Goal: Task Accomplishment & Management: Complete application form

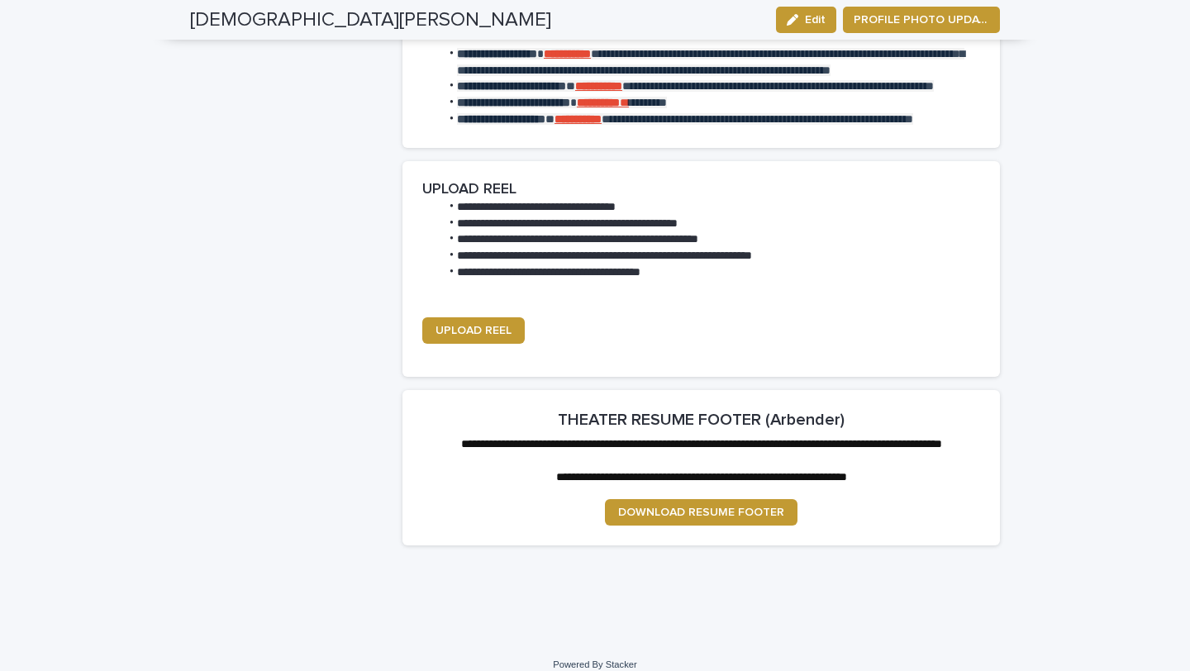
scroll to position [2308, 0]
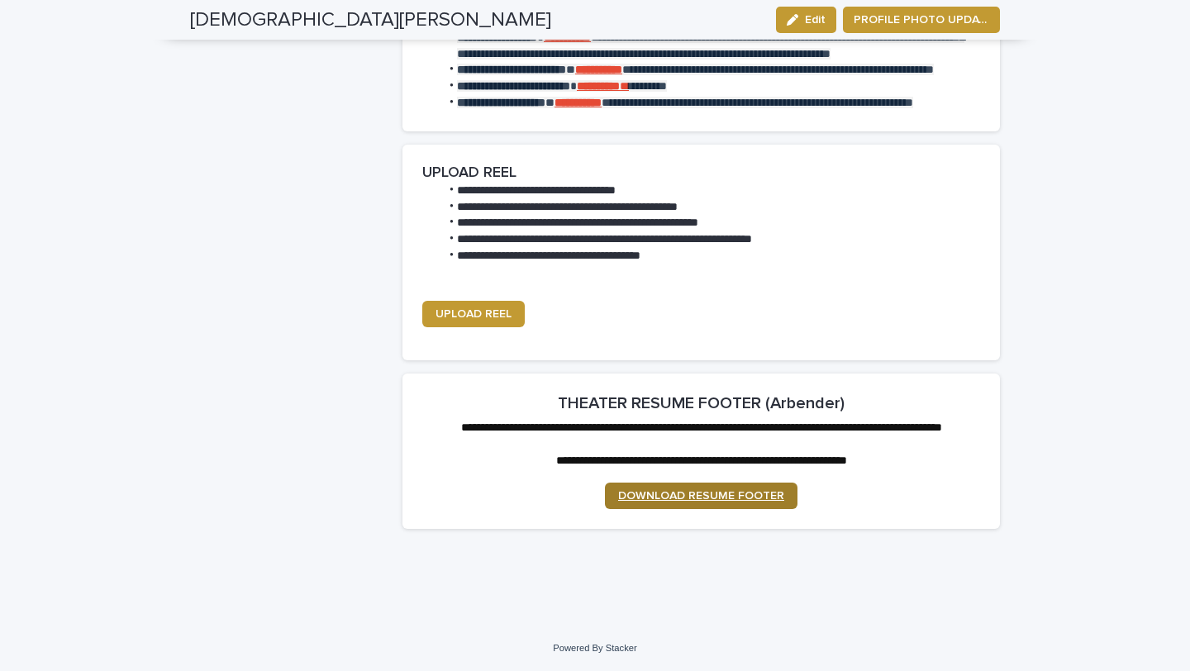
click at [716, 497] on span "DOWNLOAD RESUME FOOTER" at bounding box center [701, 496] width 166 height 12
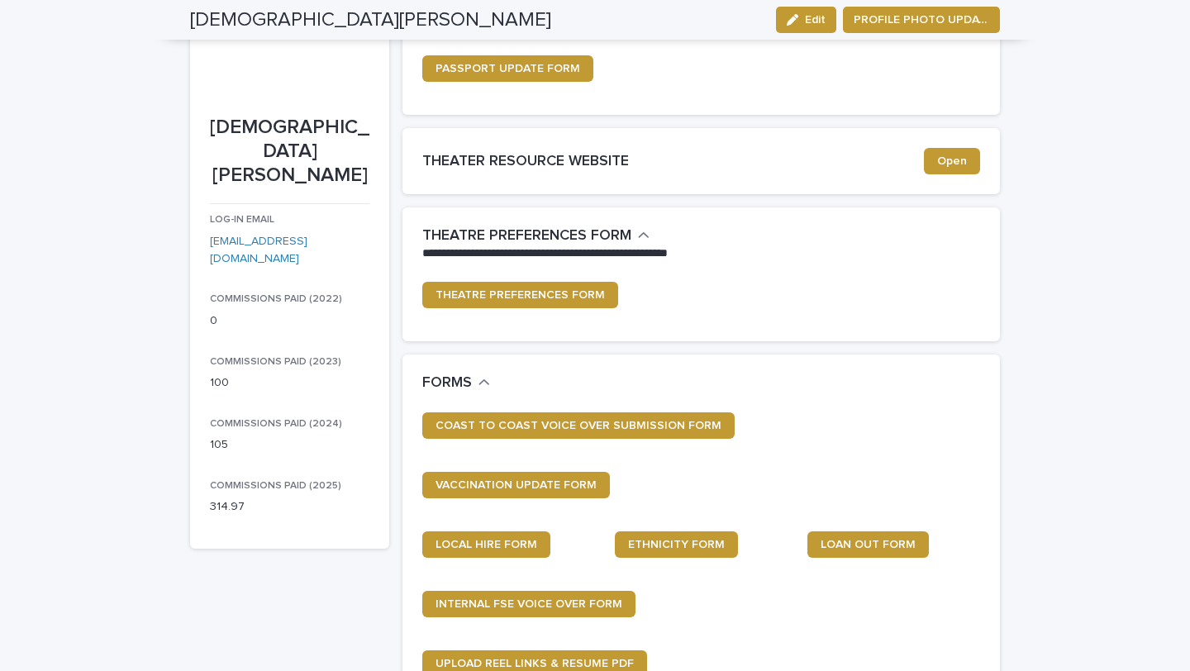
scroll to position [0, 0]
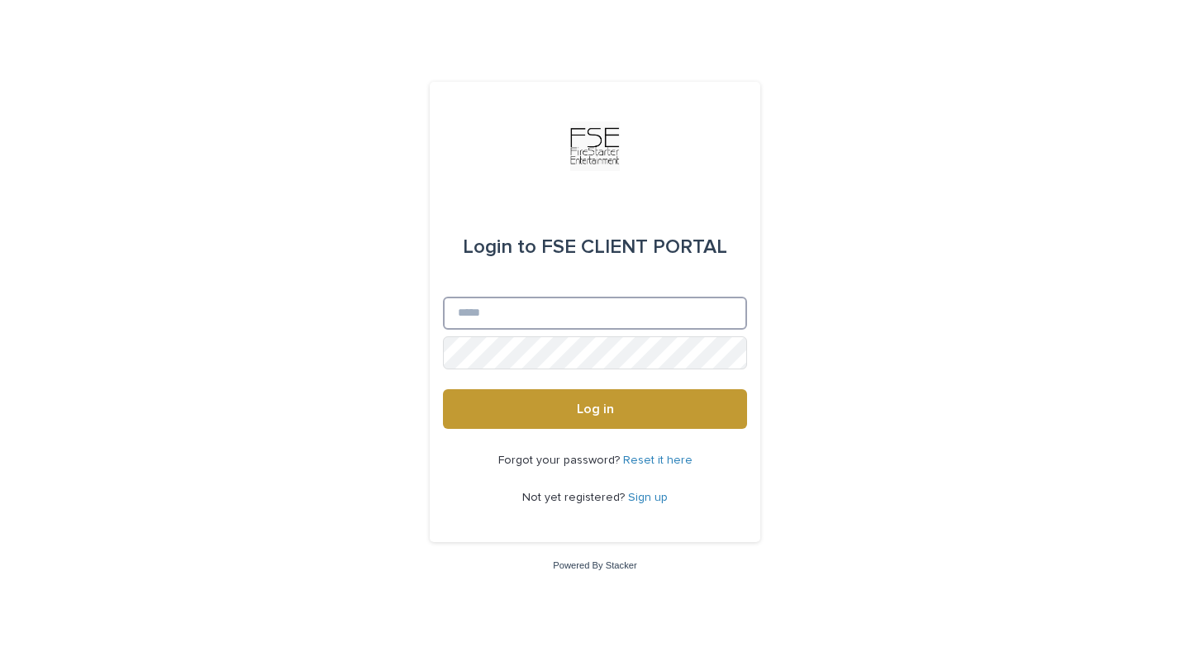
click at [504, 306] on input "Email" at bounding box center [595, 313] width 304 height 33
type input "**********"
click at [443, 389] on button "Log in" at bounding box center [595, 409] width 304 height 40
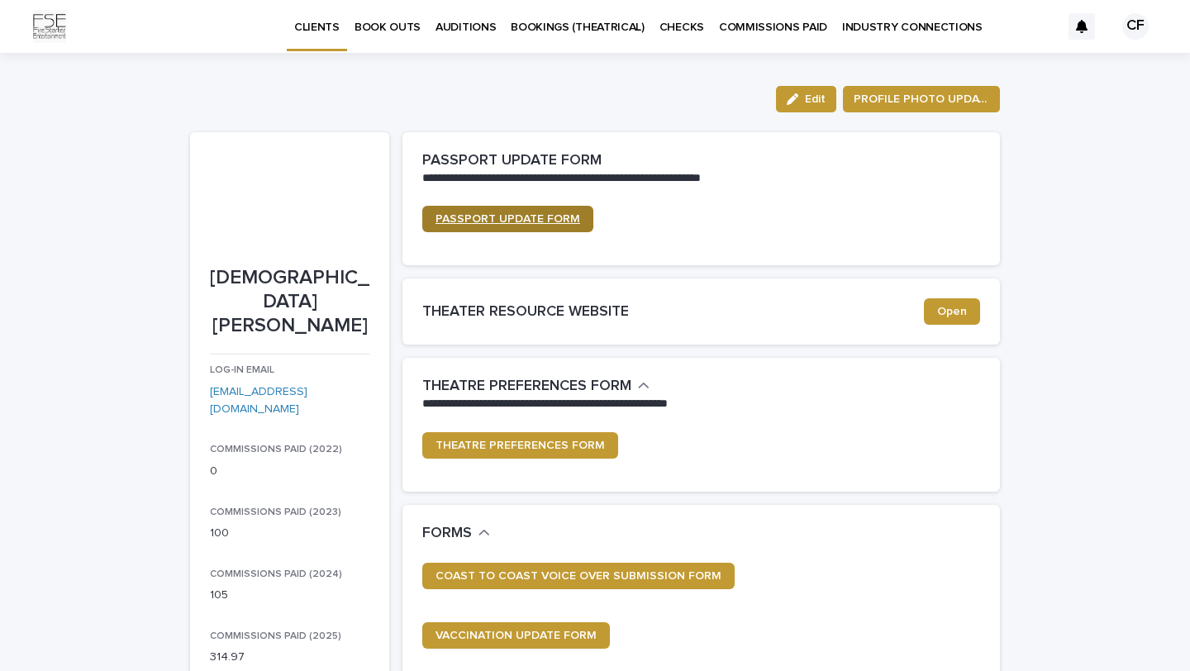
click at [544, 217] on span "PASSPORT UPDATE FORM" at bounding box center [507, 219] width 145 height 12
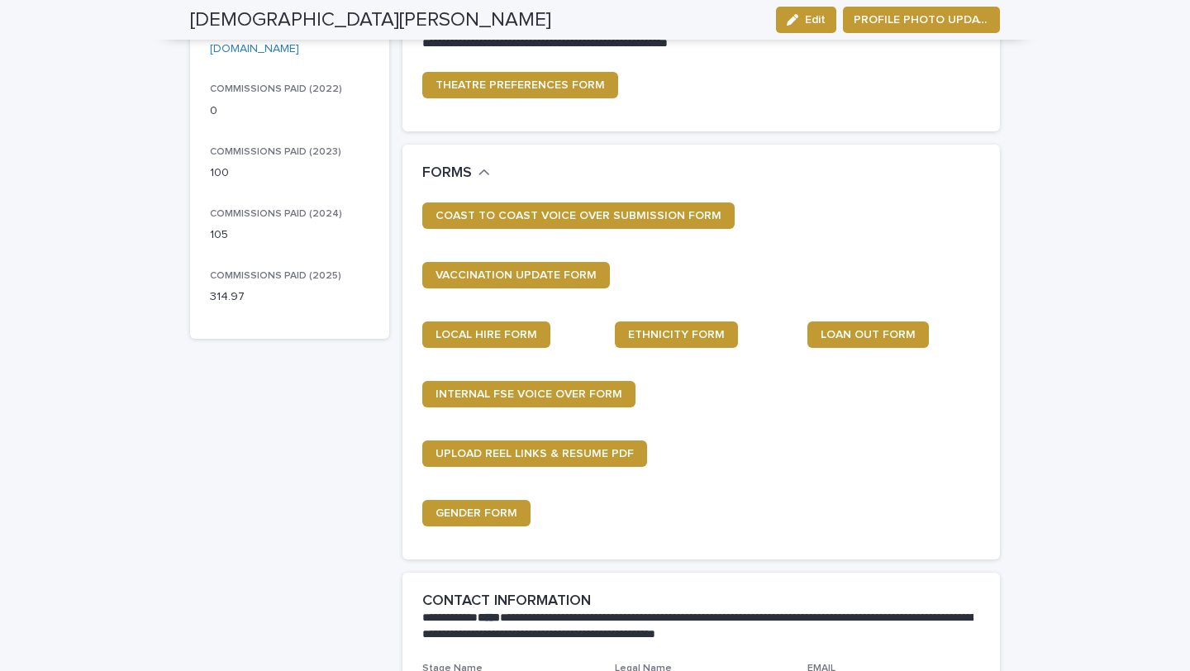
scroll to position [369, 0]
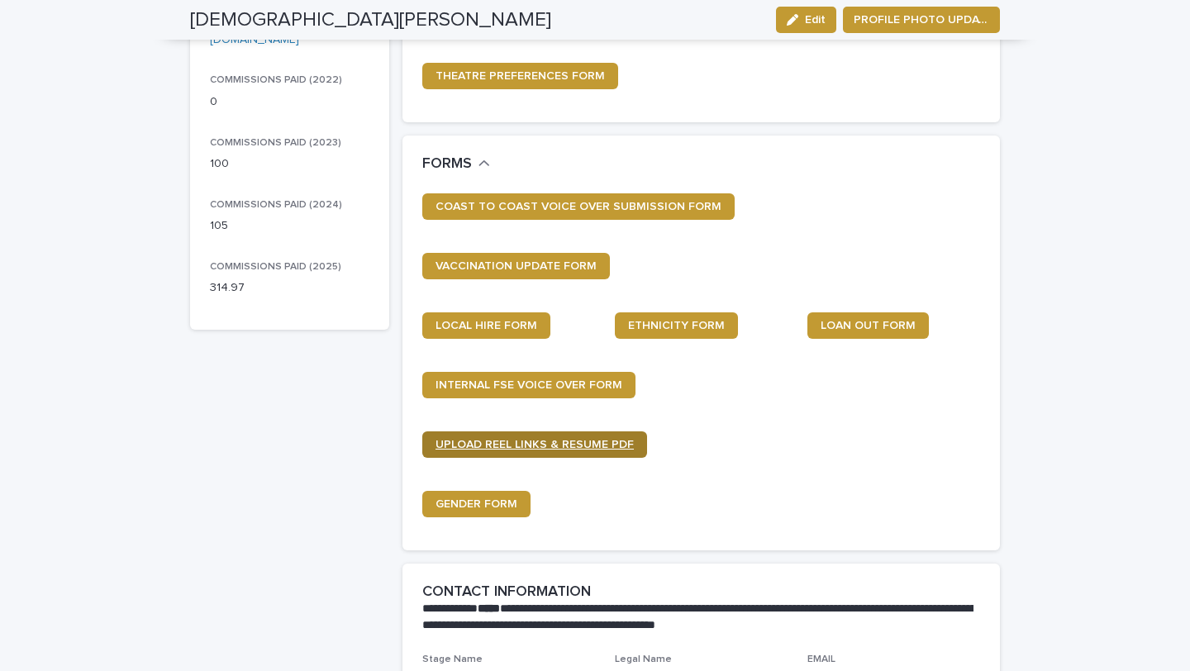
click at [577, 449] on span "UPLOAD REEL LINKS & RESUME PDF" at bounding box center [534, 445] width 198 height 12
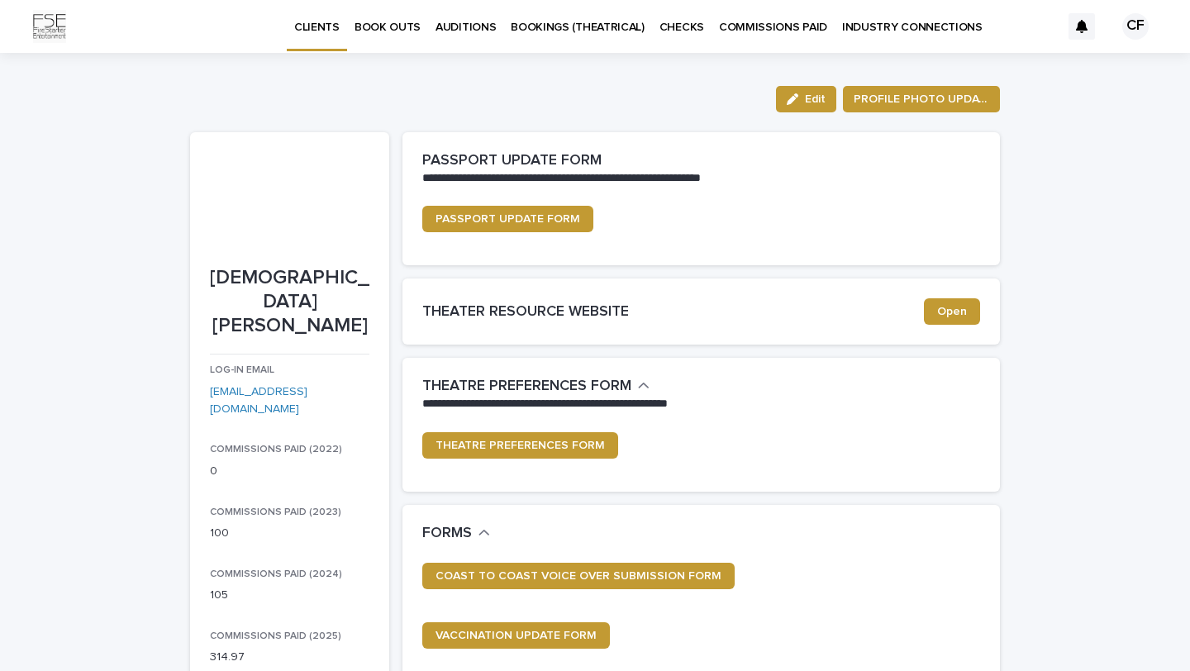
click at [781, 27] on p "COMMISSIONS PAID" at bounding box center [773, 17] width 108 height 35
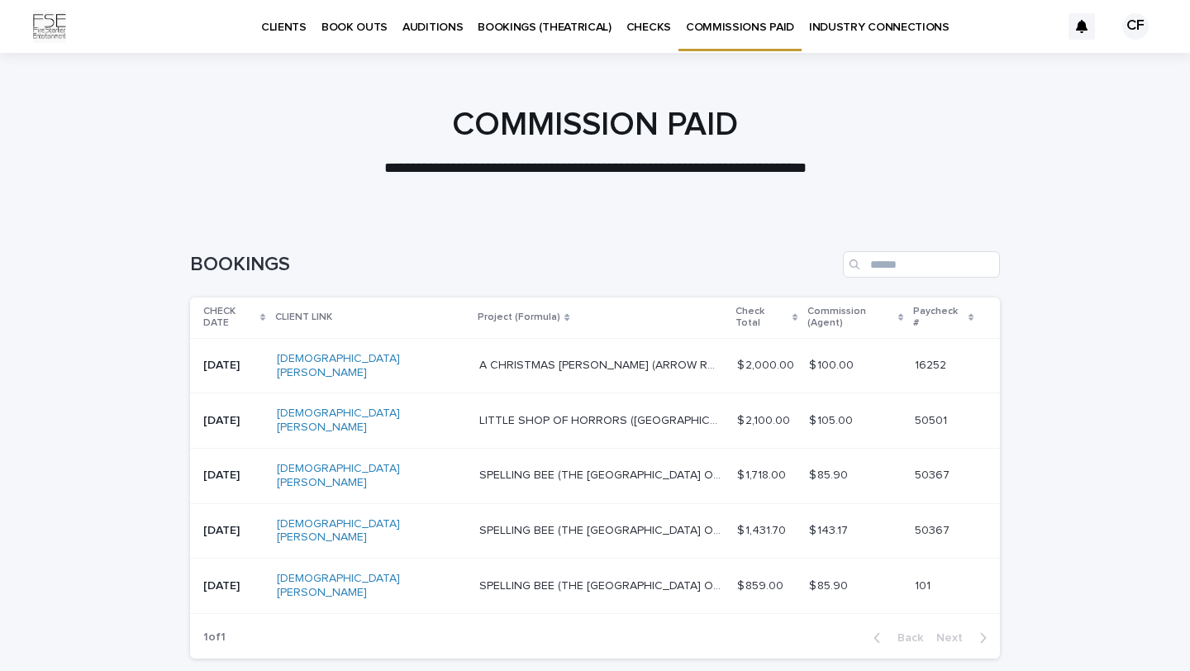
click at [431, 20] on p "AUDITIONS" at bounding box center [432, 17] width 60 height 35
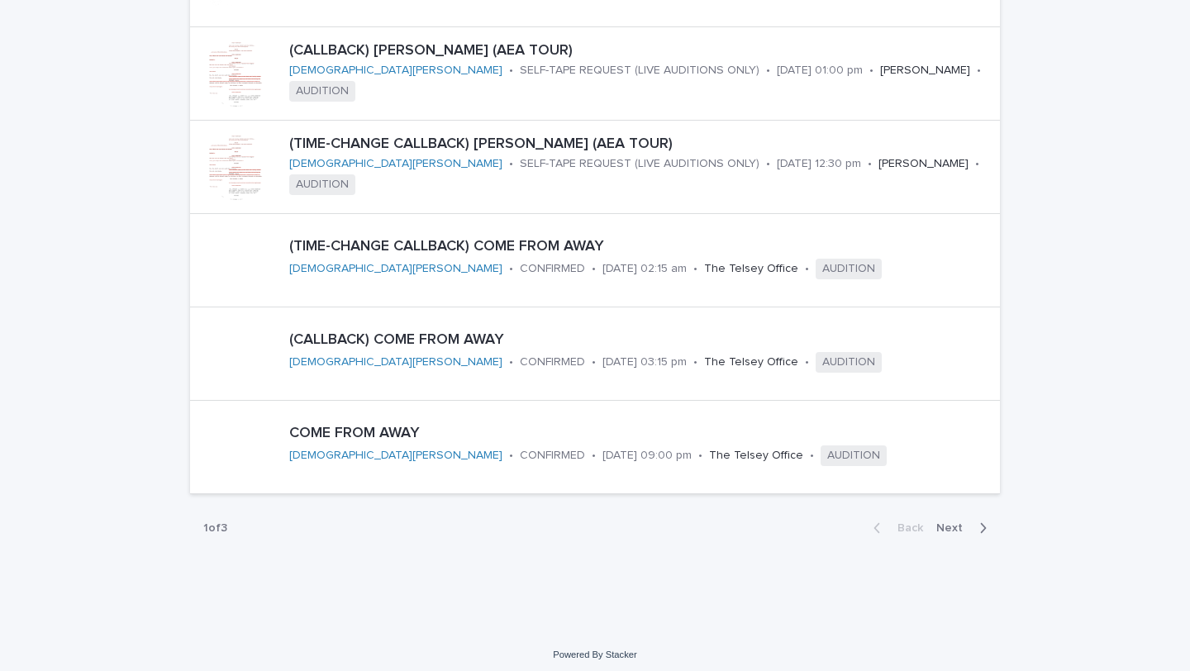
scroll to position [806, 0]
click at [956, 528] on span "Next" at bounding box center [954, 530] width 36 height 12
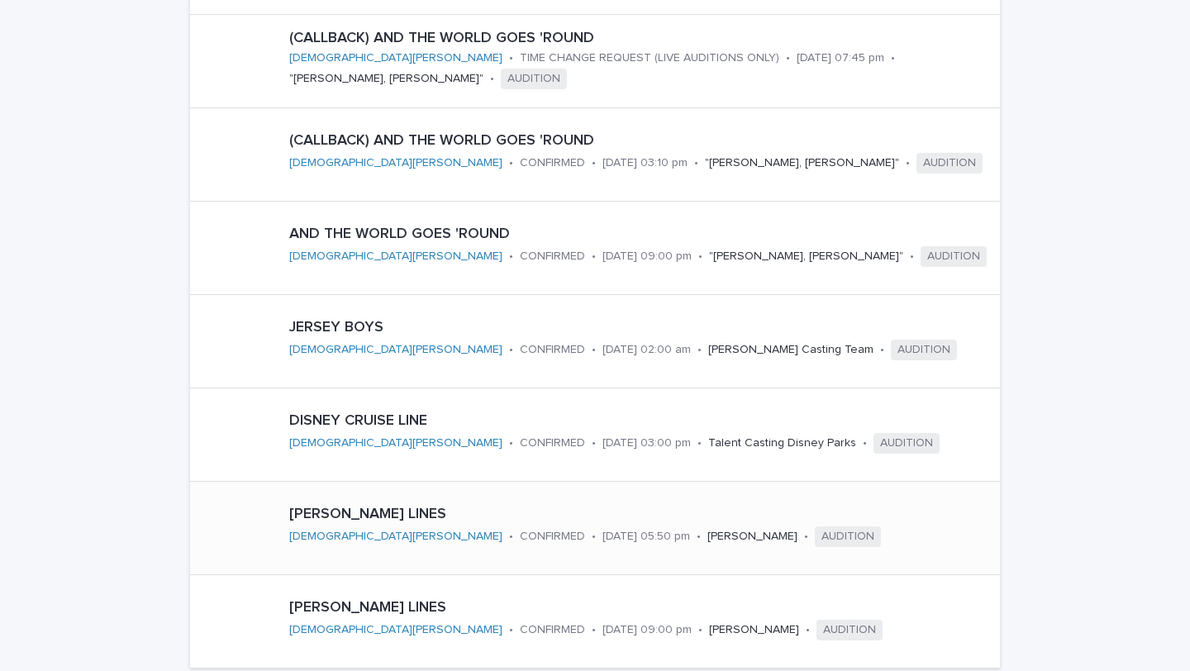
scroll to position [668, 0]
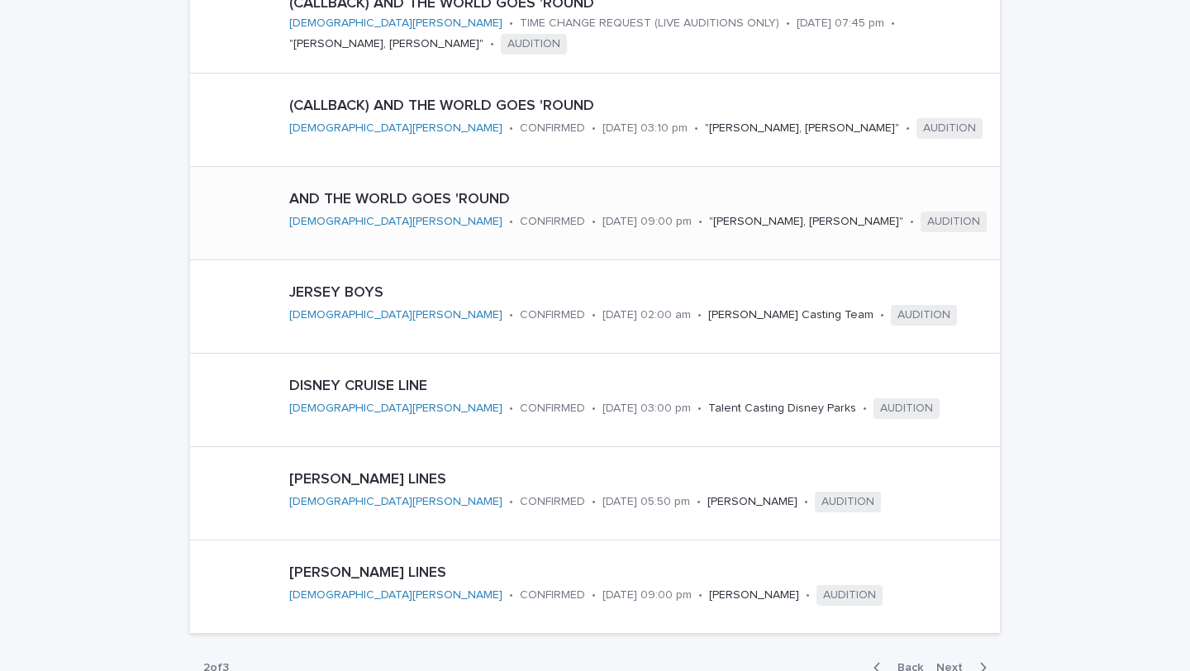
click at [521, 192] on p "AND THE WORLD GOES 'ROUND" at bounding box center [641, 200] width 704 height 18
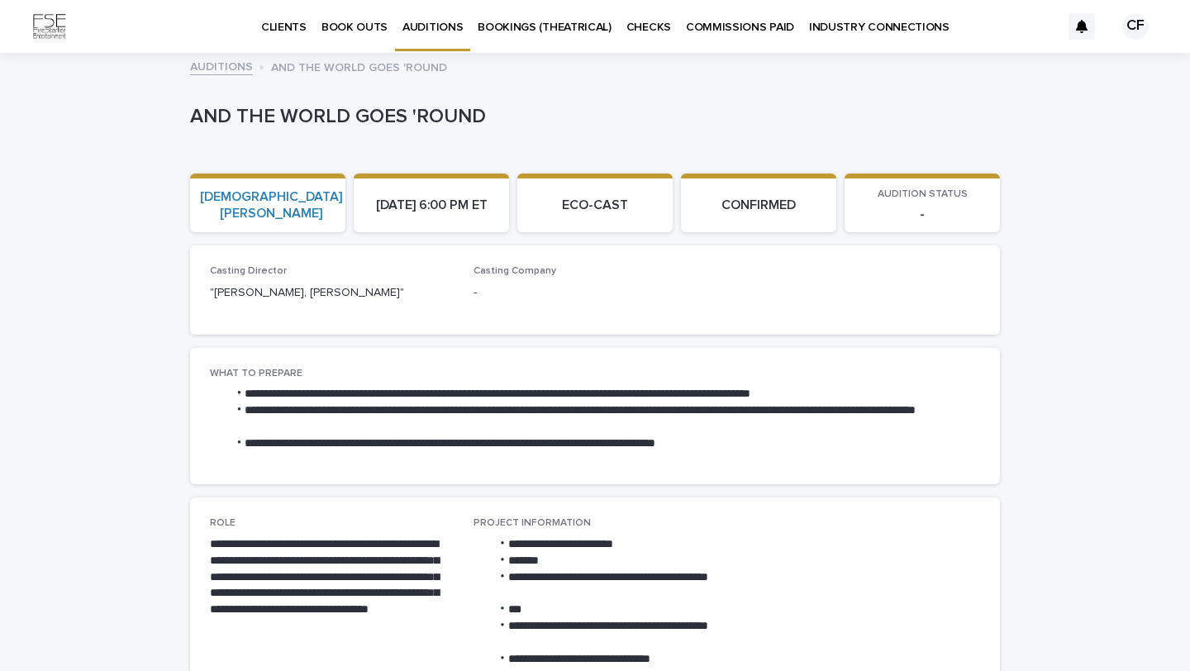
click at [854, 26] on p "INDUSTRY CONNECTIONS" at bounding box center [879, 17] width 140 height 35
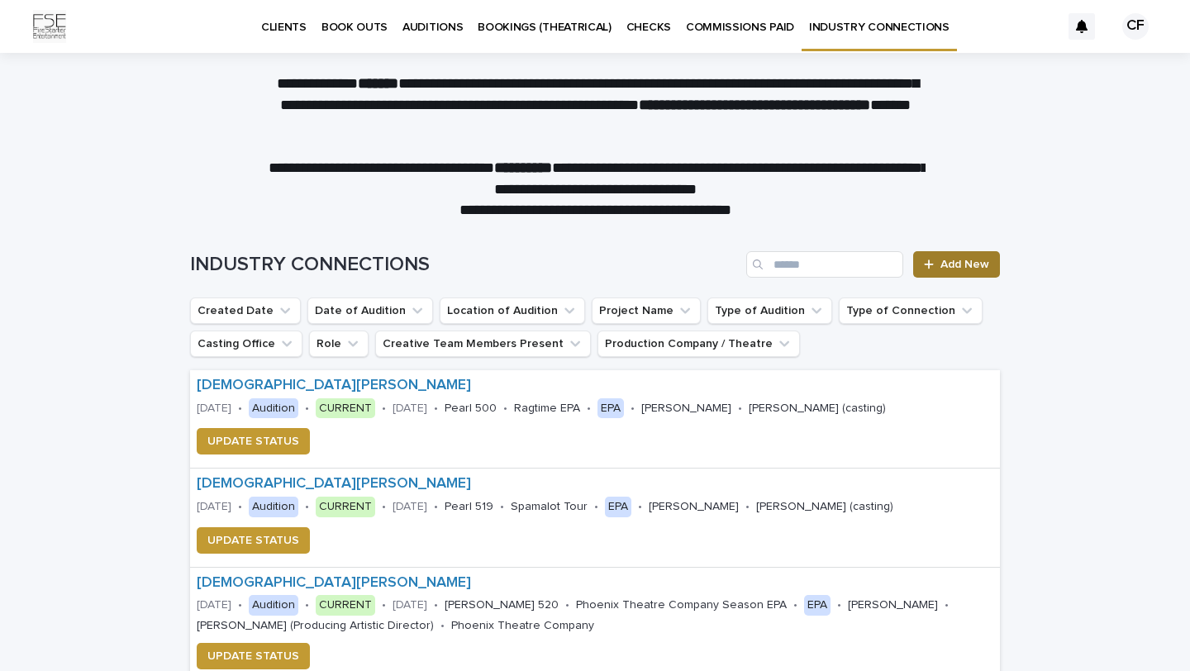
click at [964, 267] on span "Add New" at bounding box center [964, 265] width 49 height 12
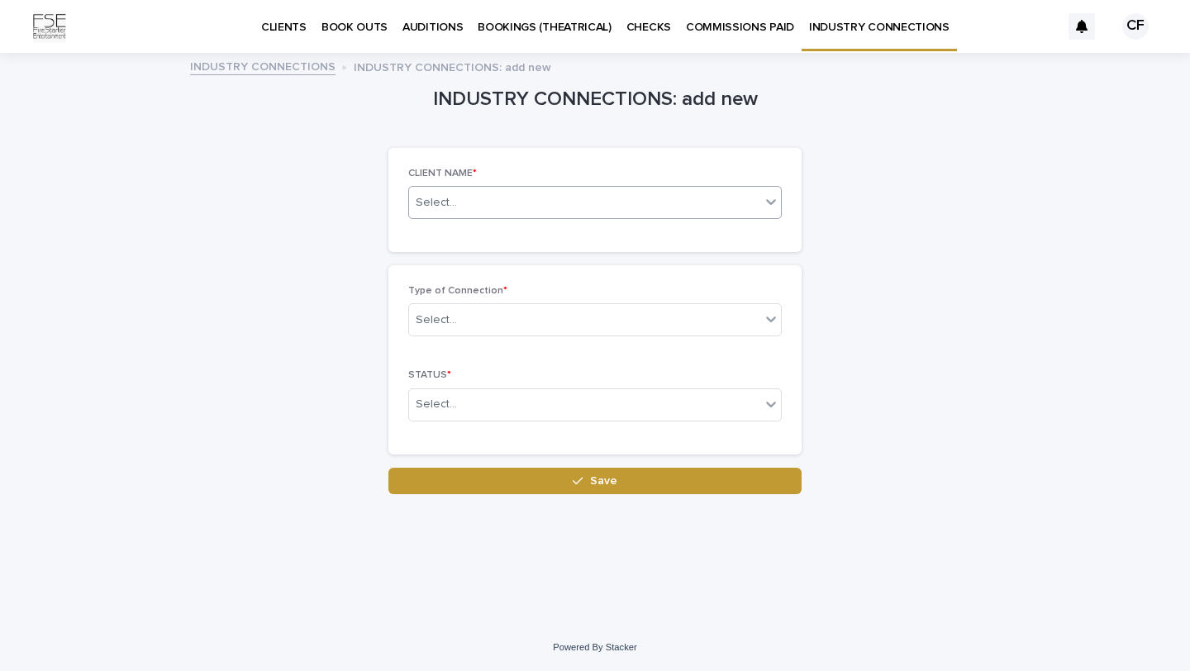
click at [528, 189] on div "Select..." at bounding box center [584, 202] width 351 height 27
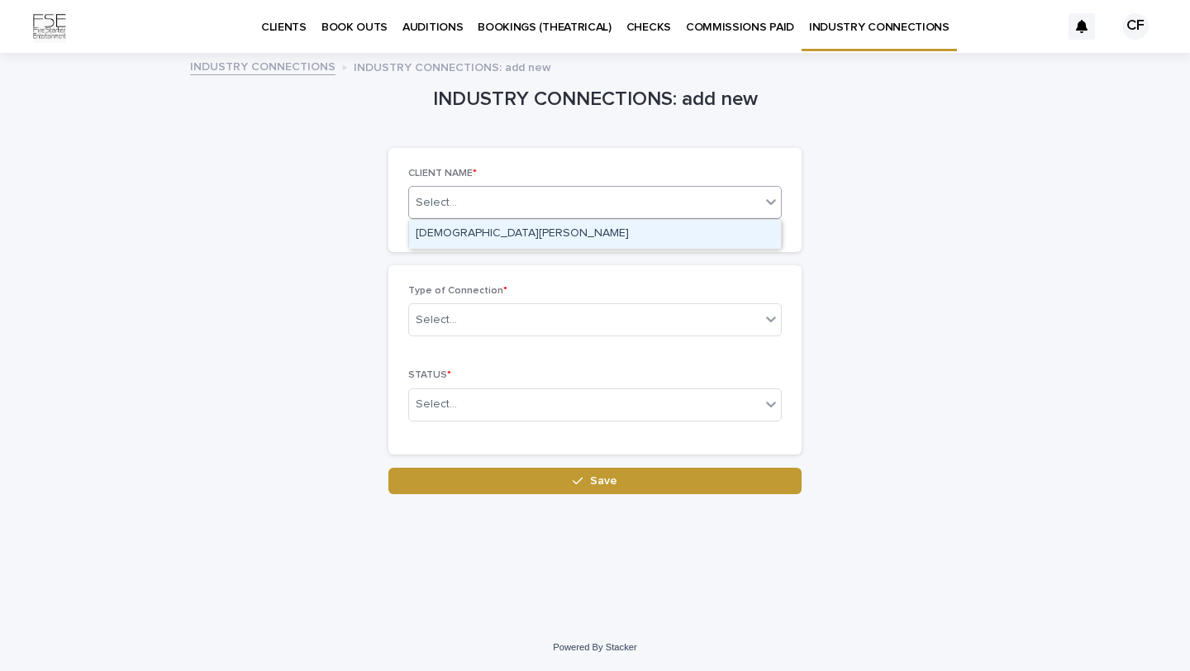
click at [513, 226] on div "[DEMOGRAPHIC_DATA][PERSON_NAME]" at bounding box center [595, 234] width 372 height 29
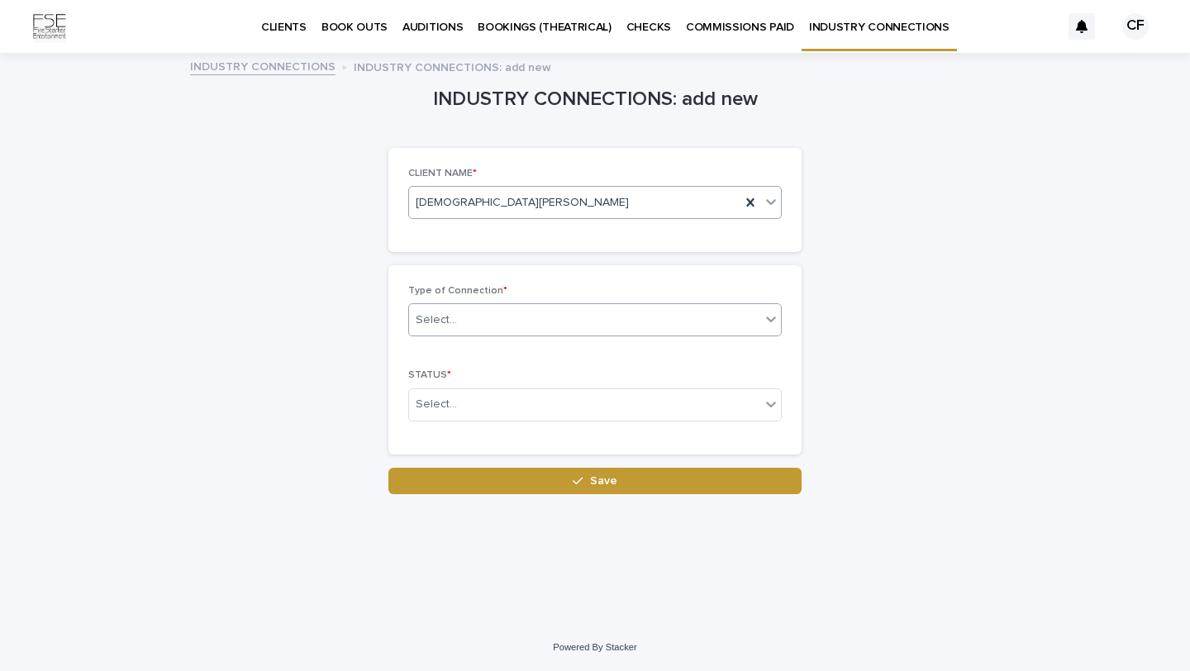
click at [481, 316] on div "Select..." at bounding box center [584, 320] width 351 height 27
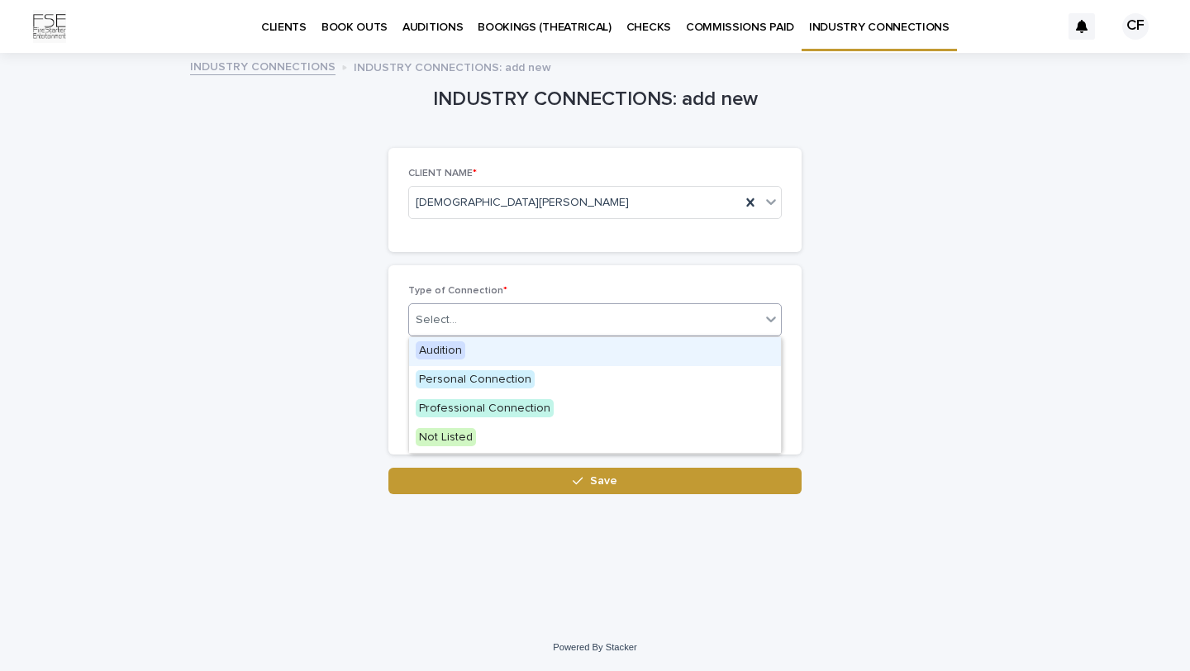
click at [463, 354] on span "Audition" at bounding box center [441, 350] width 50 height 18
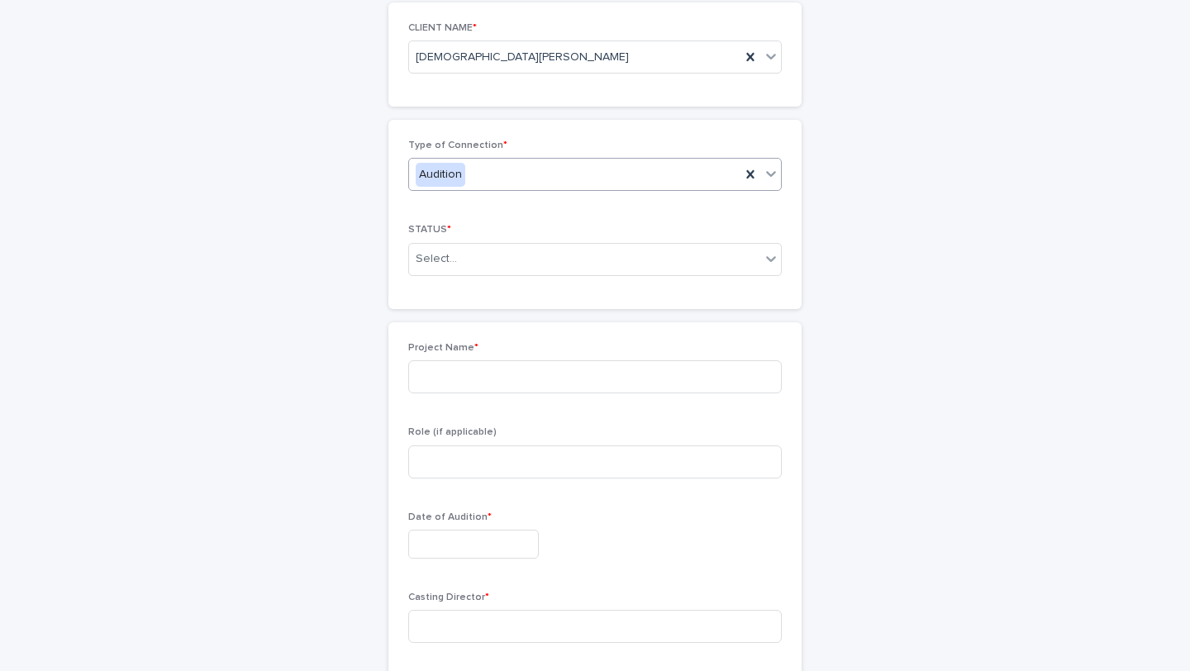
scroll to position [145, 0]
click at [474, 247] on div "Select..." at bounding box center [584, 259] width 351 height 27
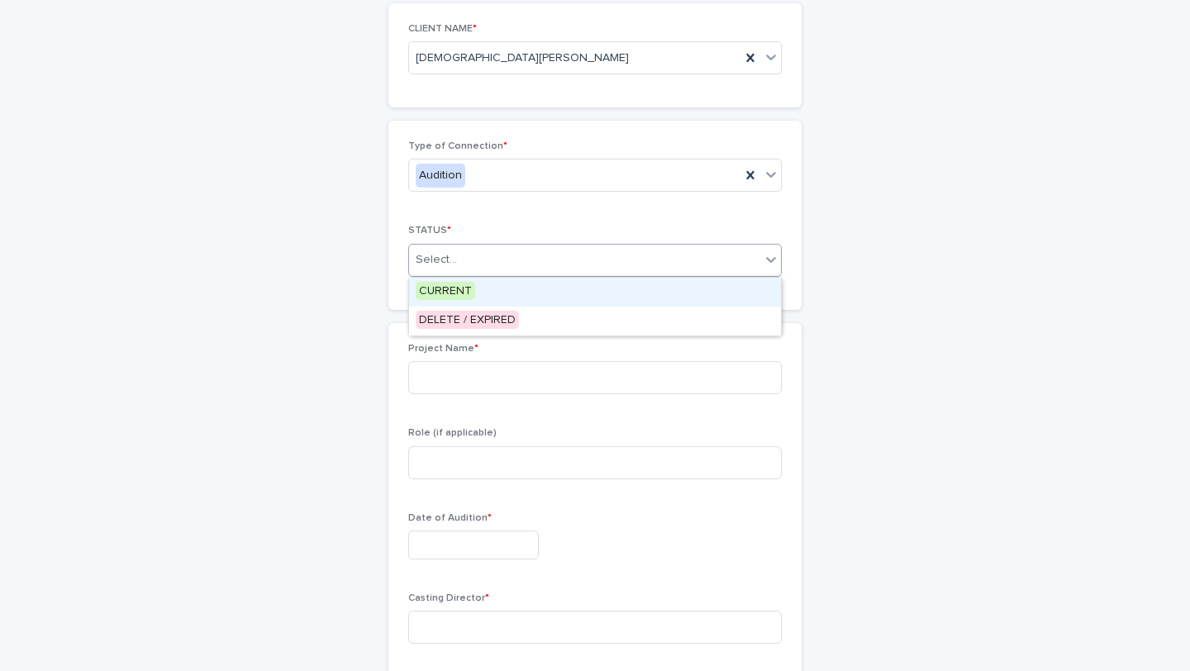
click at [456, 293] on span "CURRENT" at bounding box center [445, 291] width 59 height 18
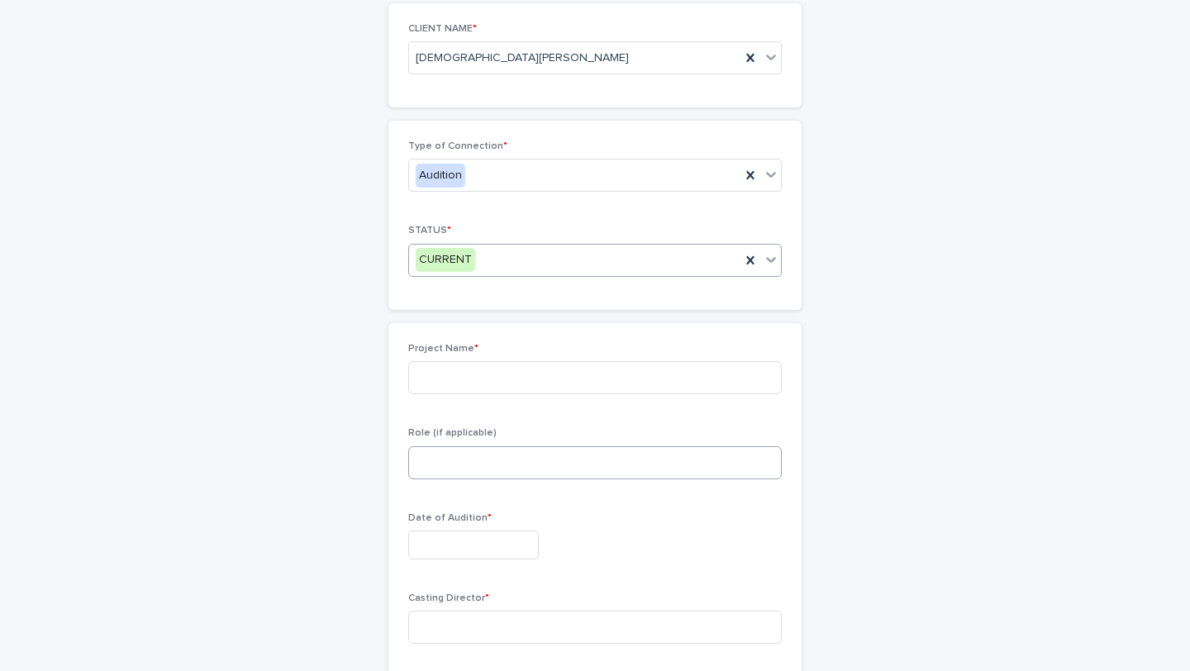
scroll to position [211, 0]
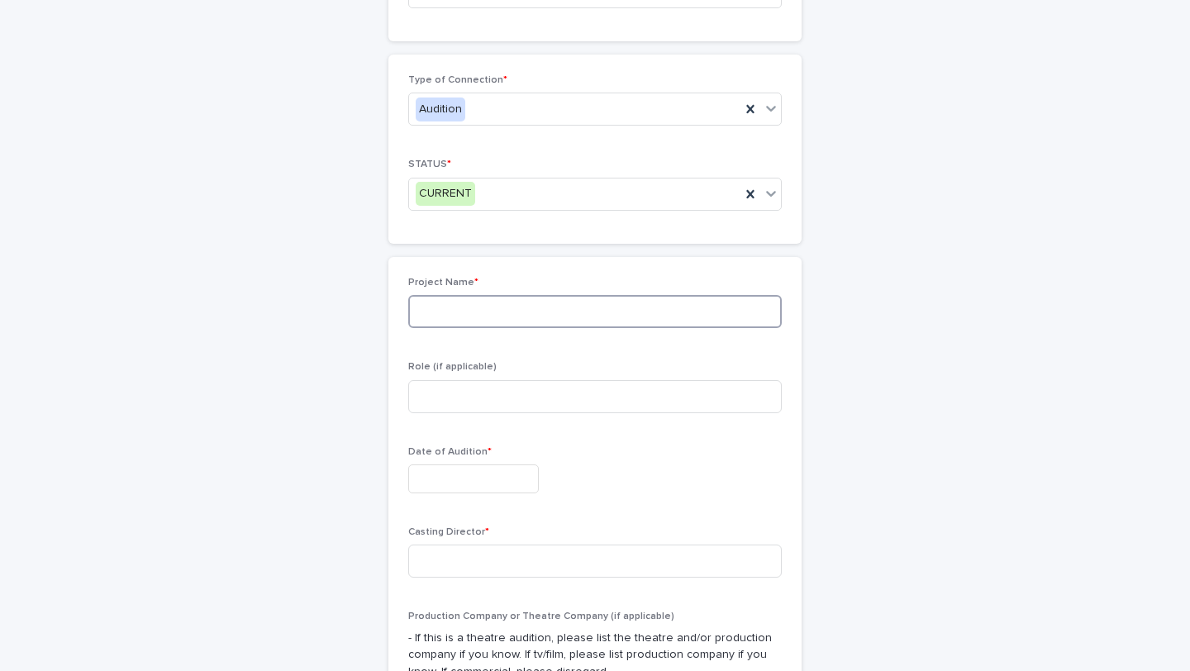
click at [473, 311] on input at bounding box center [594, 311] width 373 height 33
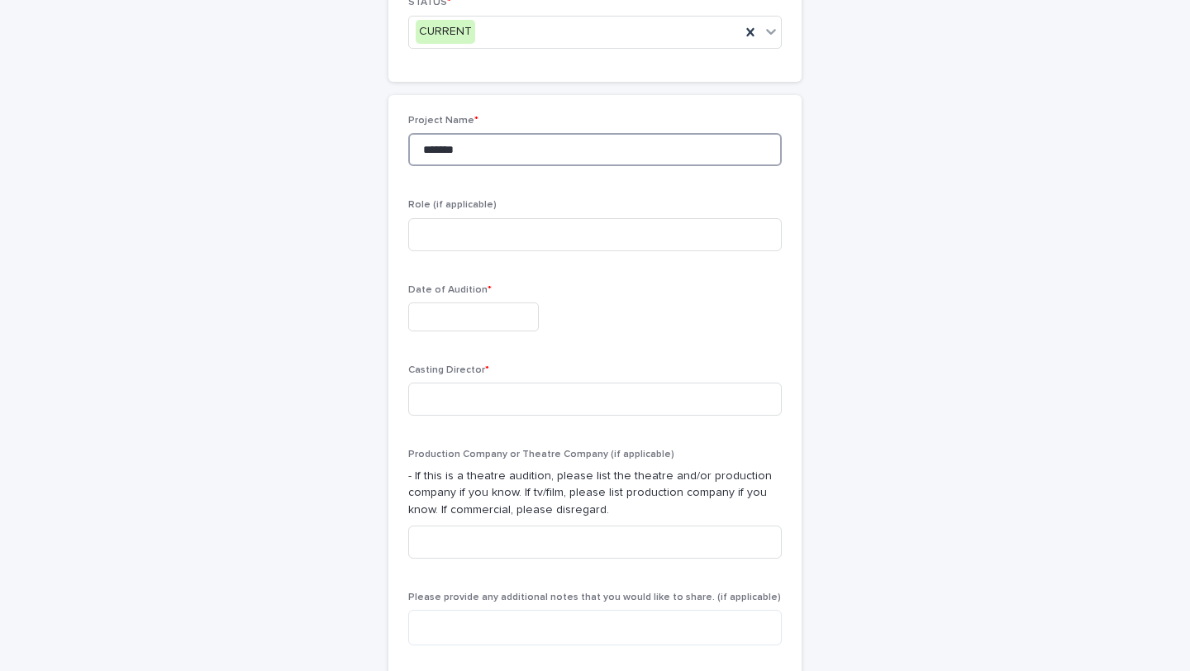
scroll to position [383, 0]
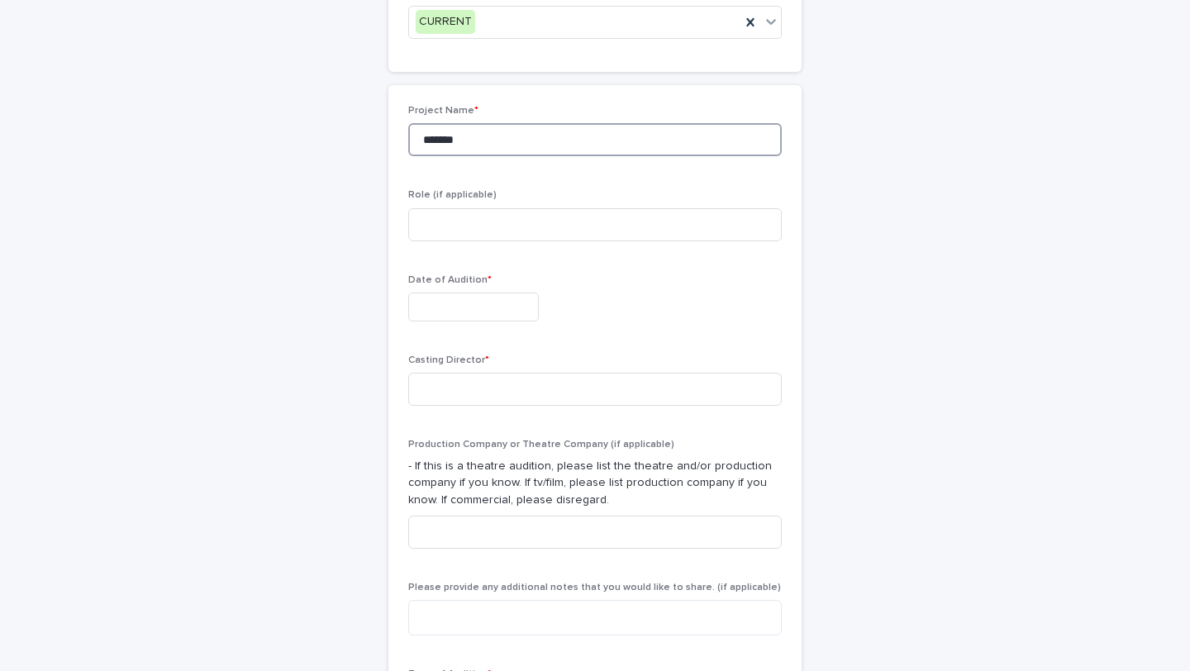
type input "******"
click at [450, 303] on input "text" at bounding box center [473, 306] width 131 height 29
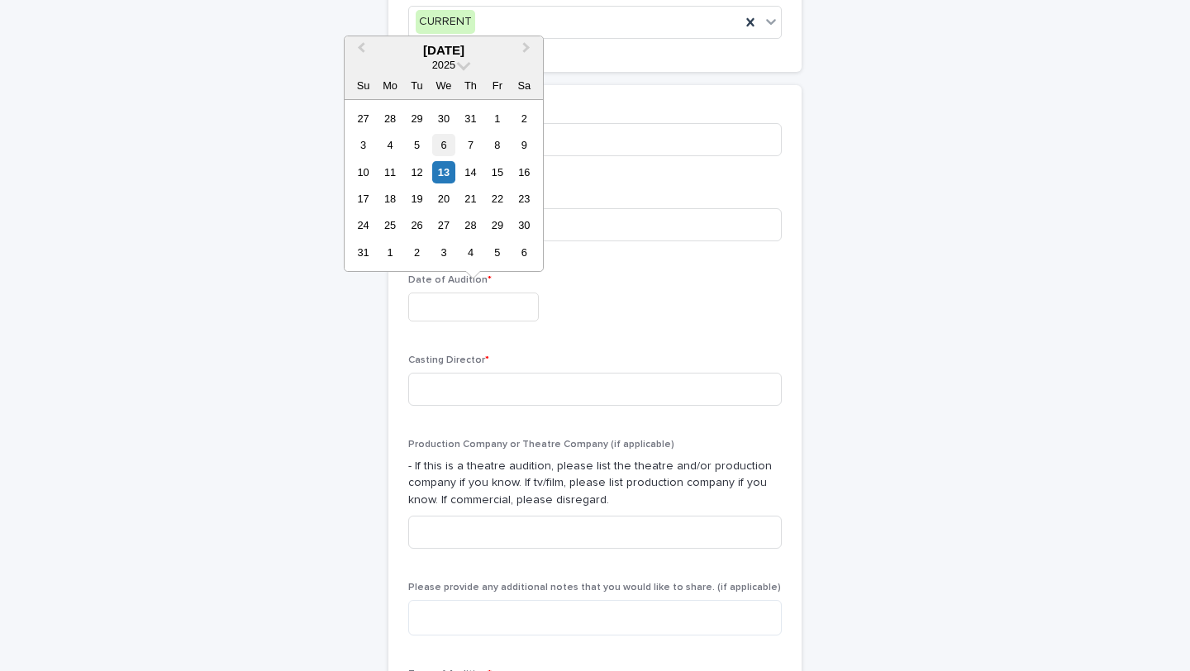
click at [440, 143] on div "6" at bounding box center [443, 145] width 22 height 22
type input "**********"
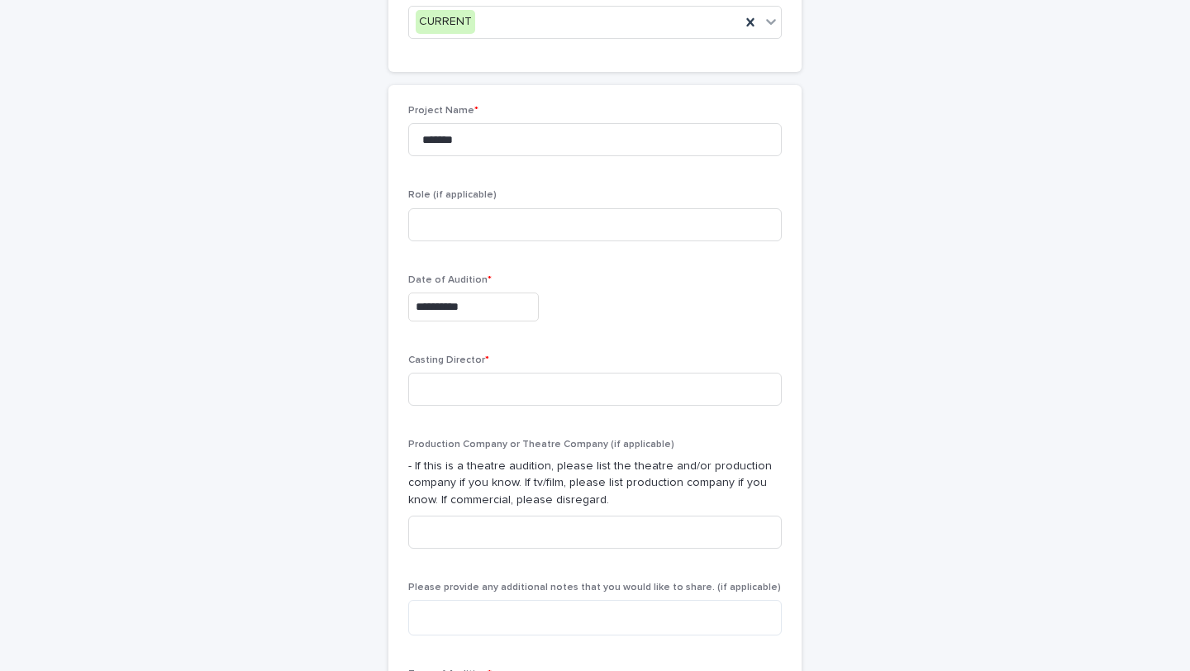
scroll to position [507, 0]
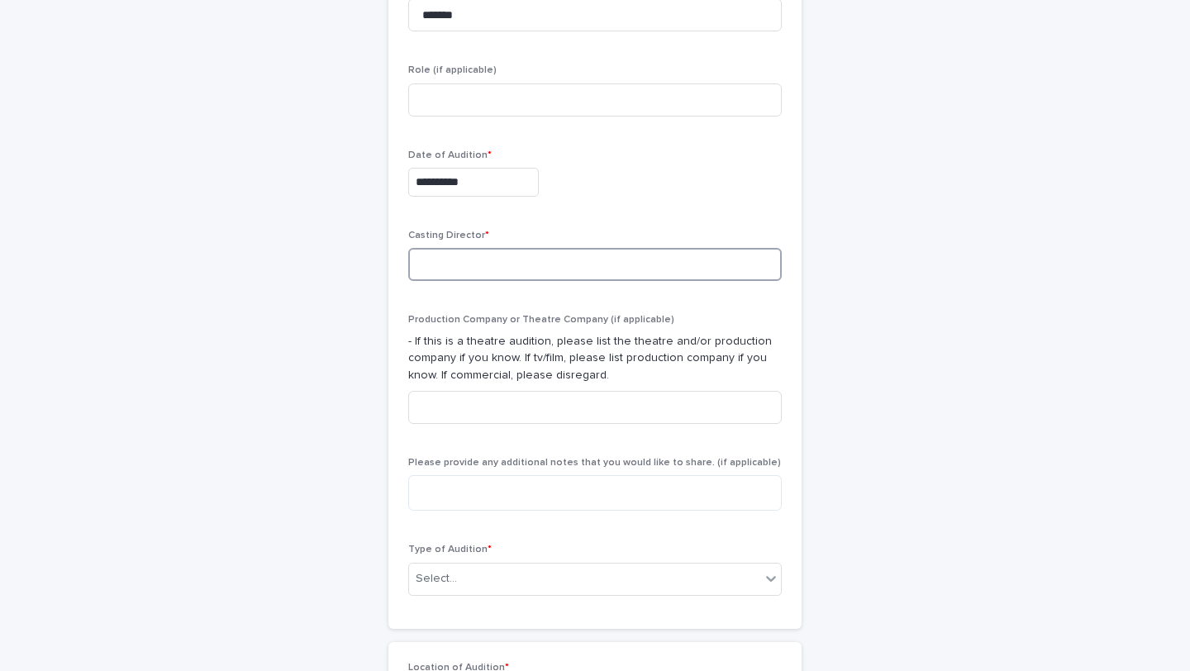
click at [518, 256] on input at bounding box center [594, 264] width 373 height 33
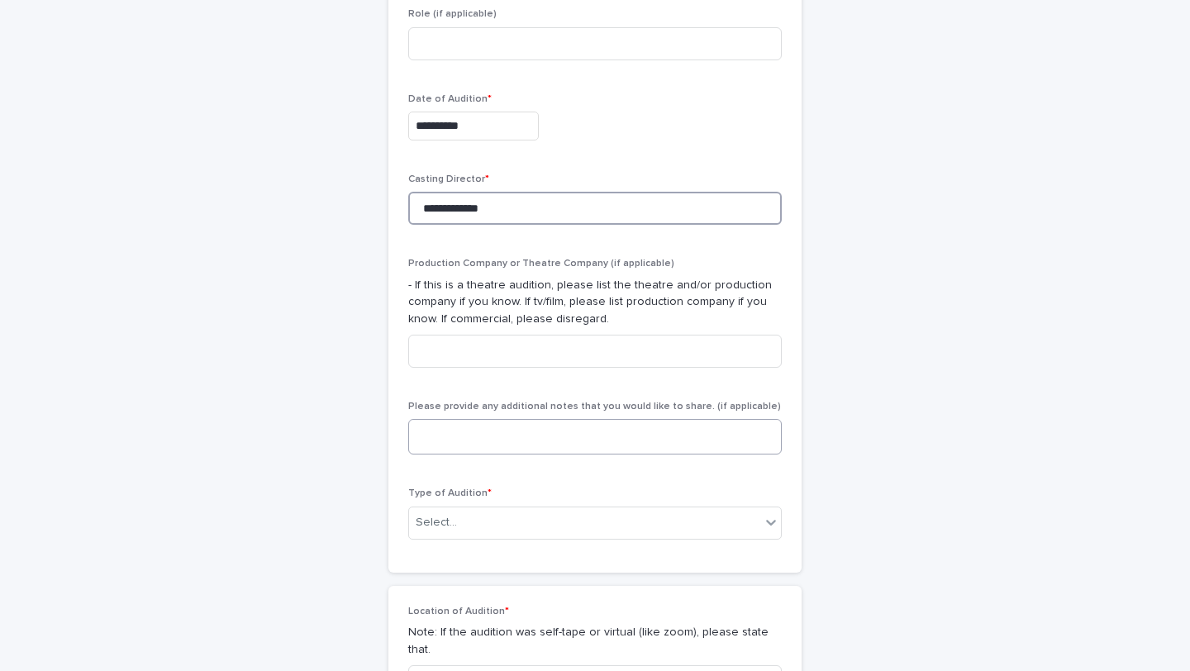
scroll to position [578, 0]
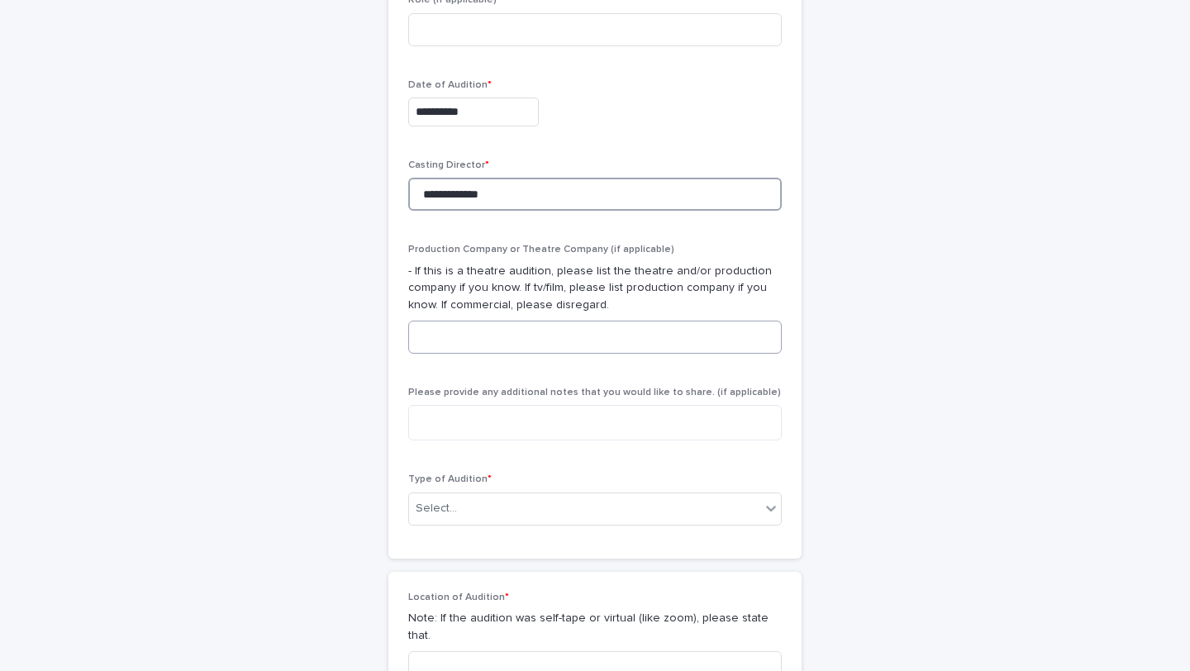
type input "**********"
click at [557, 322] on input at bounding box center [594, 337] width 373 height 33
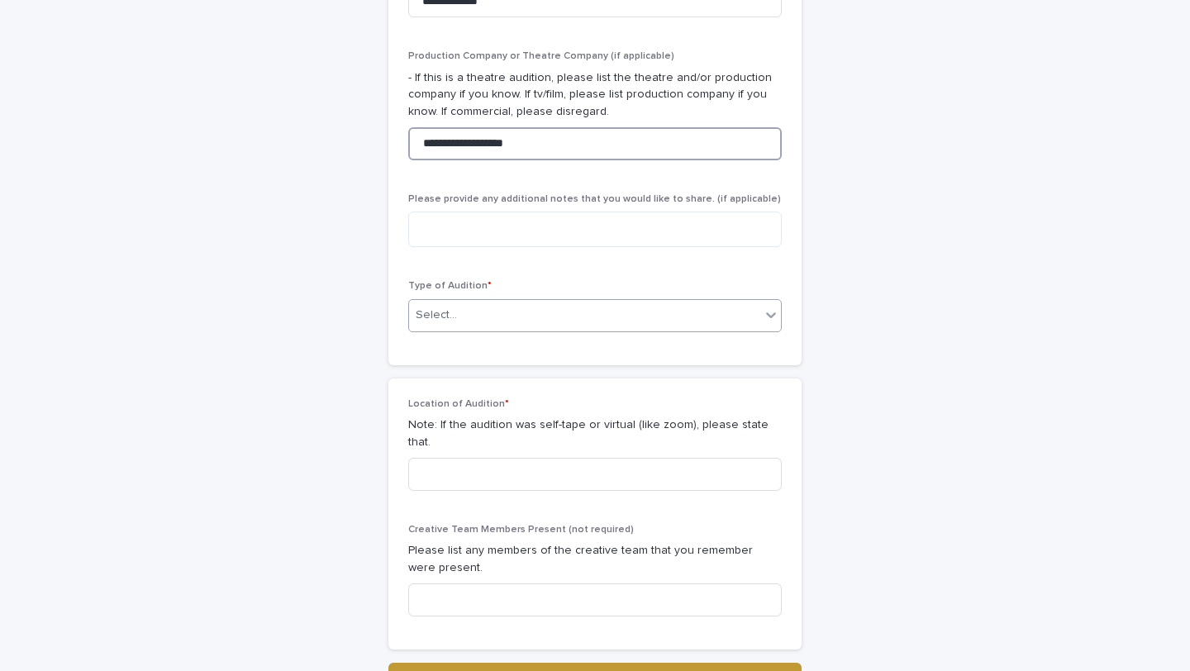
scroll to position [777, 0]
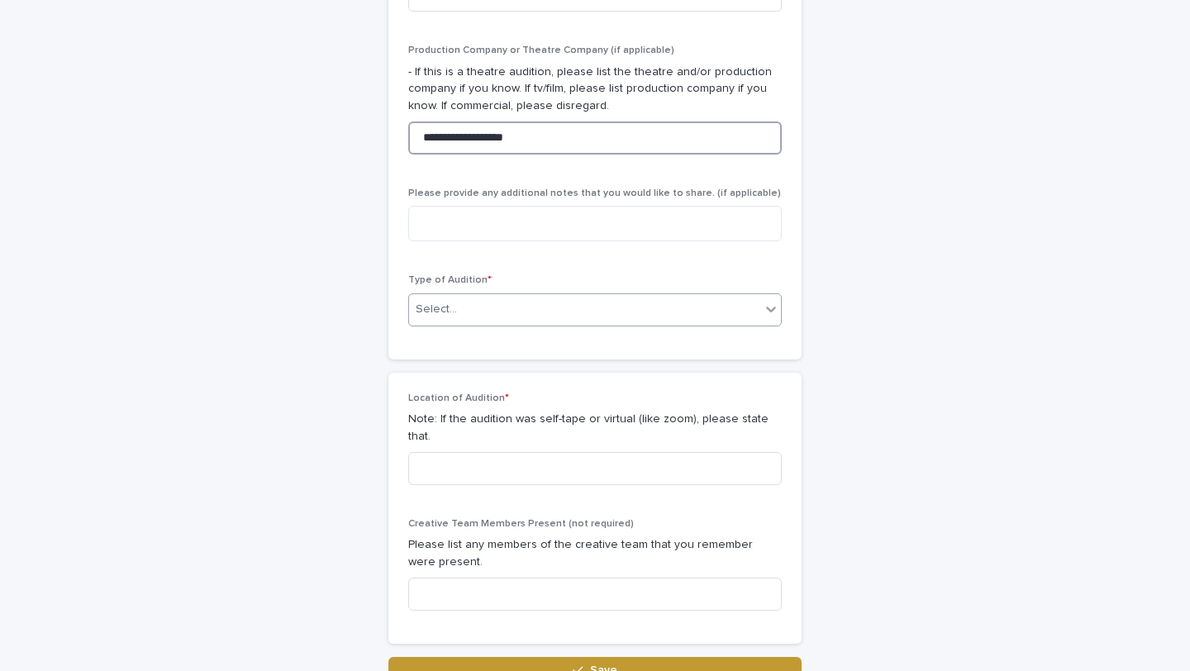
type input "**********"
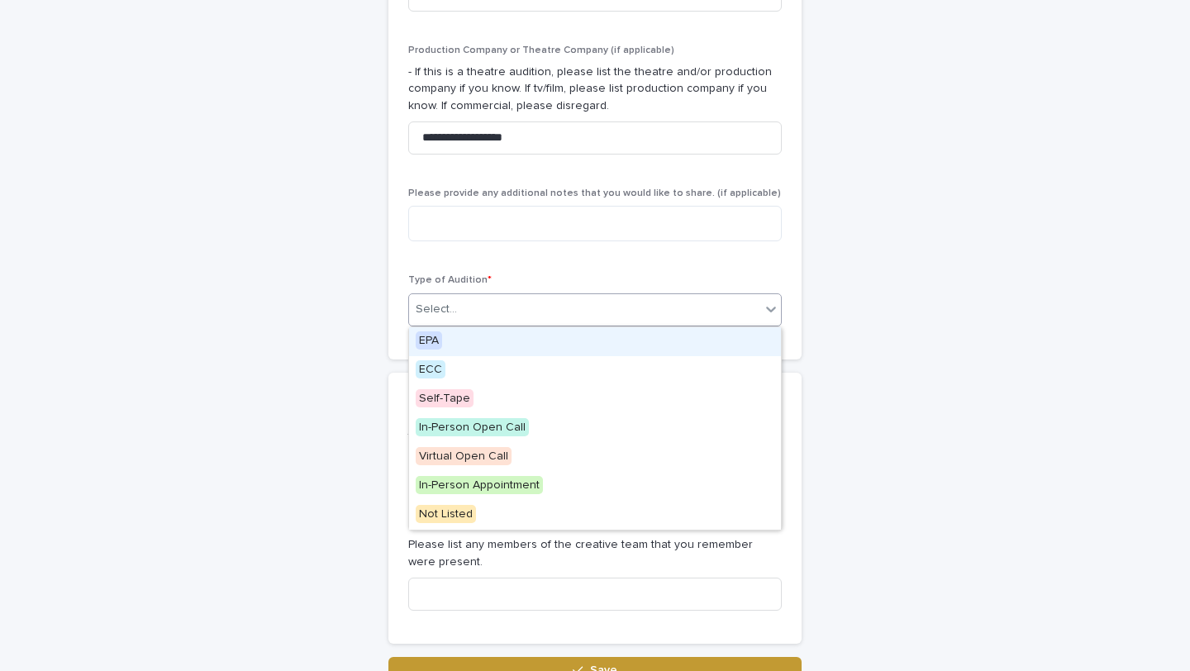
click at [480, 312] on div "Select..." at bounding box center [584, 309] width 351 height 27
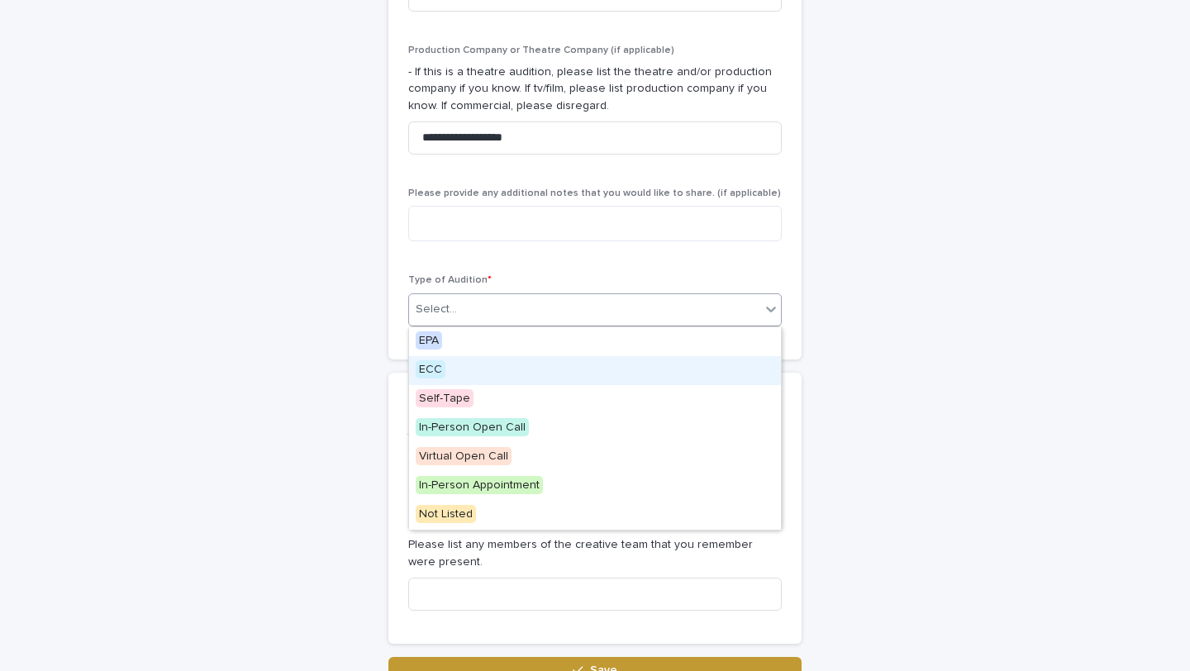
click at [457, 375] on div "ECC" at bounding box center [595, 370] width 372 height 29
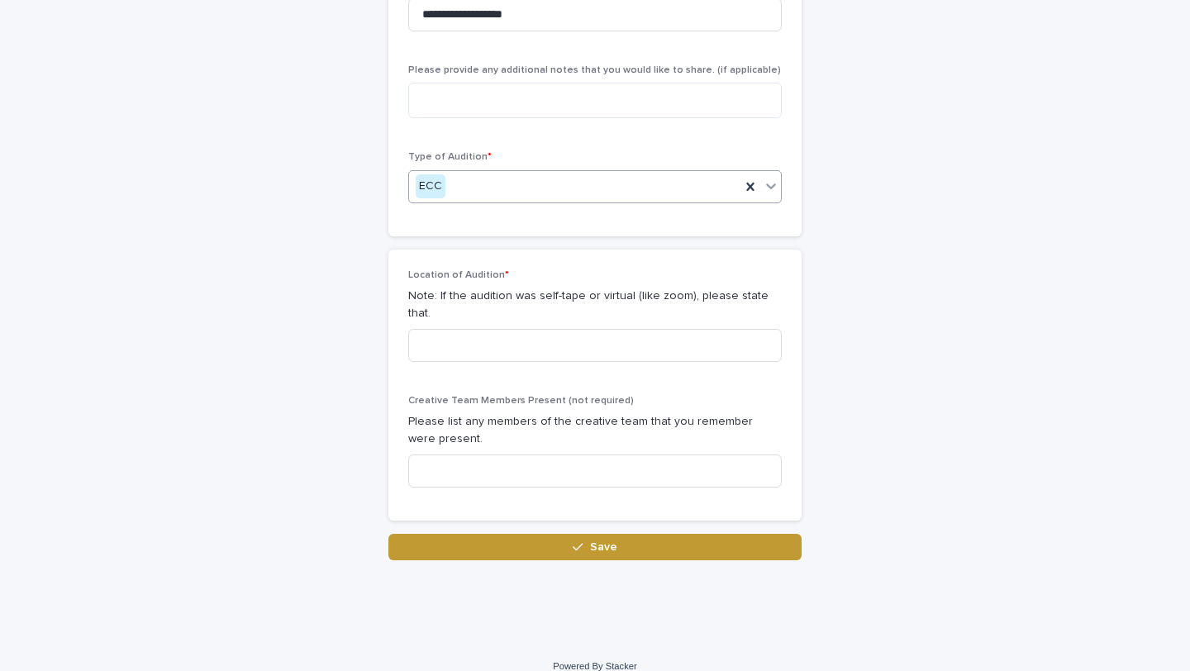
scroll to position [901, 0]
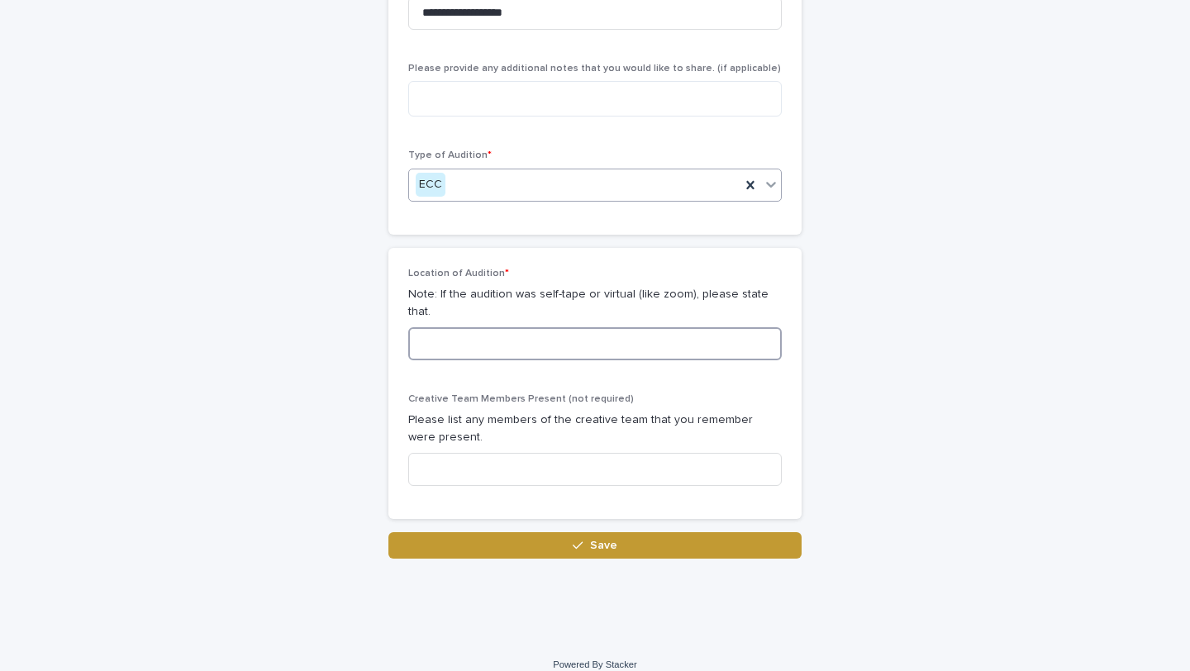
click at [473, 328] on input at bounding box center [594, 343] width 373 height 33
type input "*********"
click at [455, 453] on input at bounding box center [594, 469] width 373 height 33
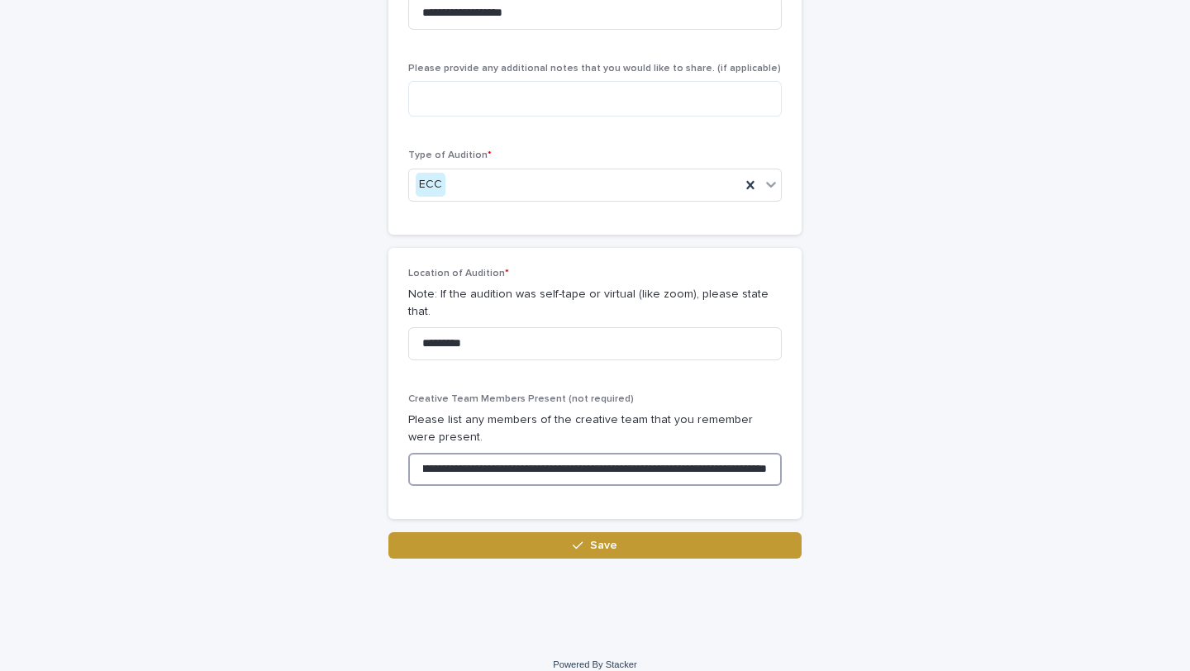
scroll to position [0, 113]
type input "**********"
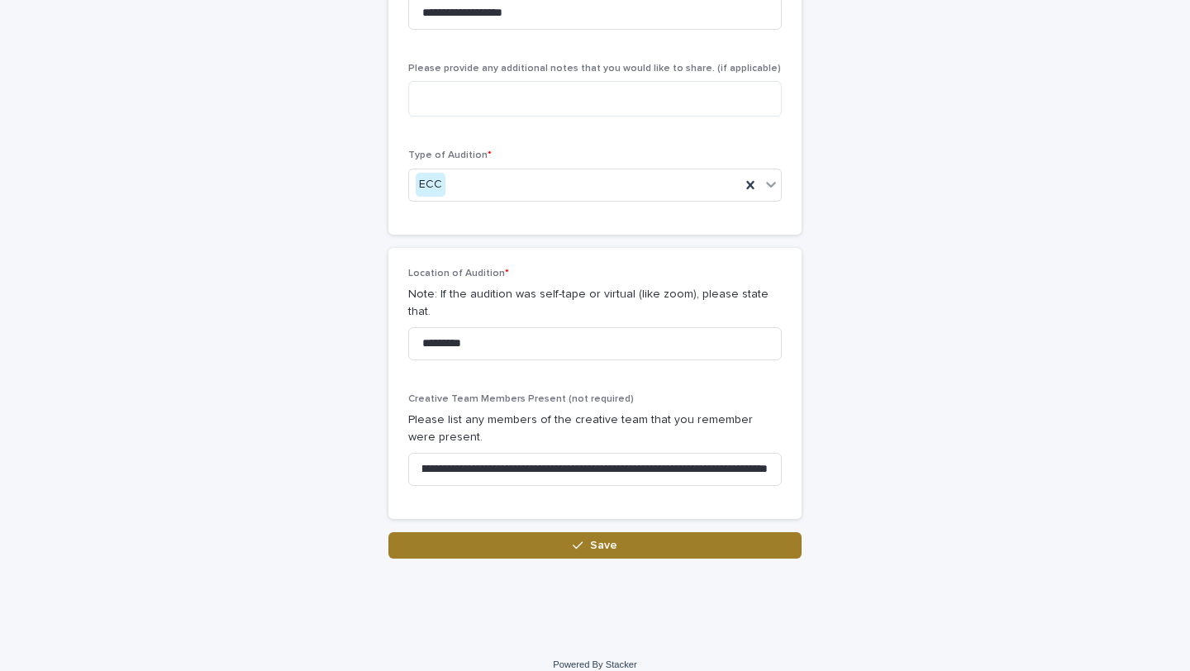
scroll to position [0, 0]
click at [530, 532] on button "Save" at bounding box center [594, 545] width 413 height 26
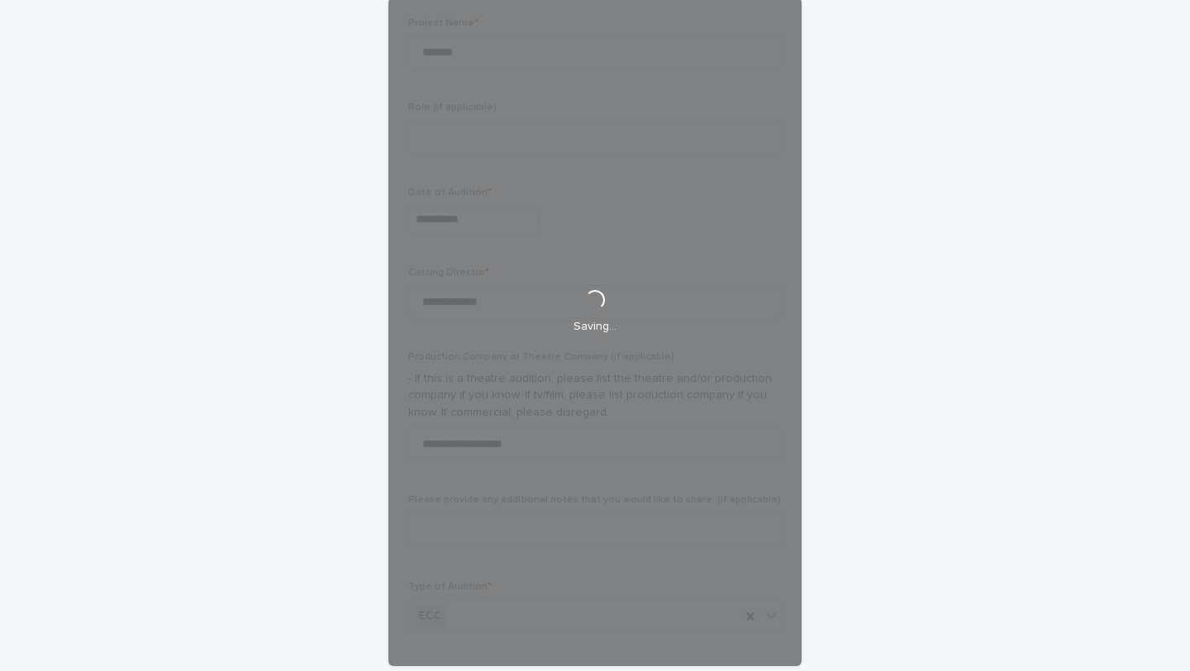
scroll to position [901, 0]
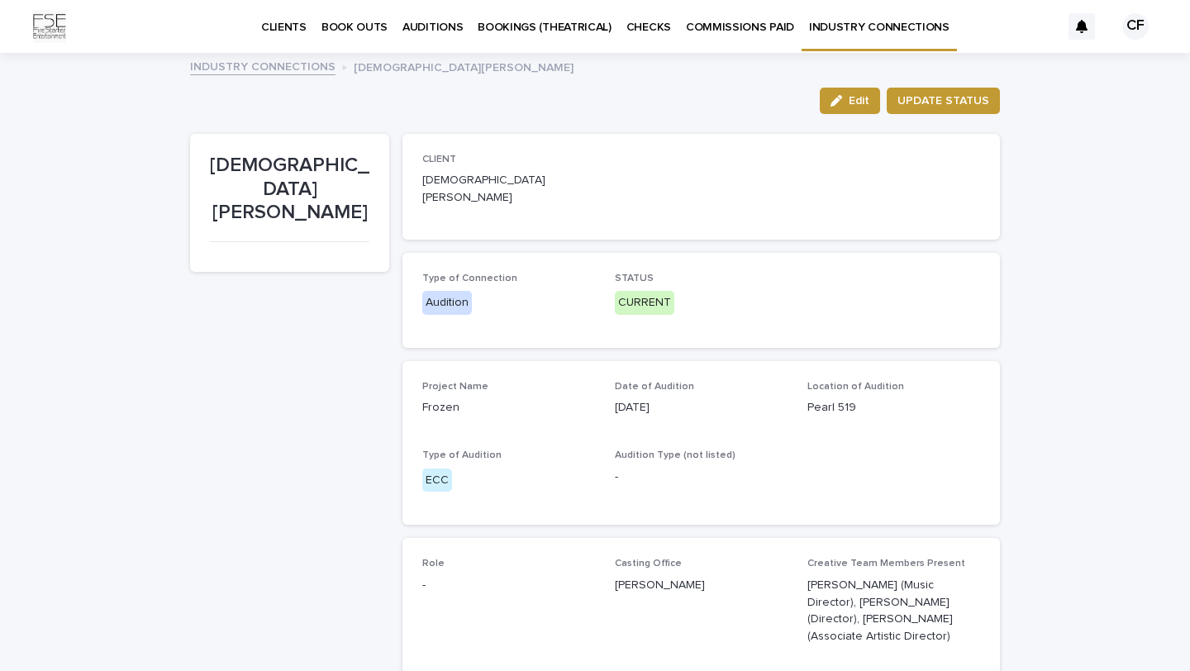
click at [829, 21] on p "INDUSTRY CONNECTIONS" at bounding box center [879, 17] width 140 height 35
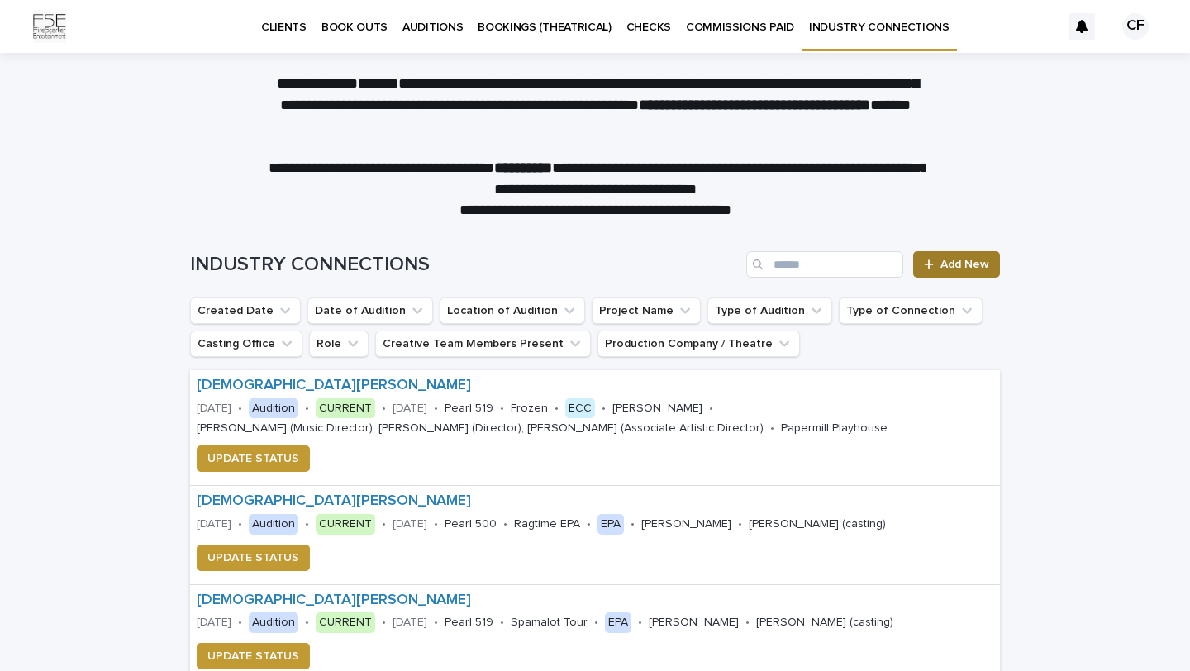
click at [961, 259] on span "Add New" at bounding box center [964, 265] width 49 height 12
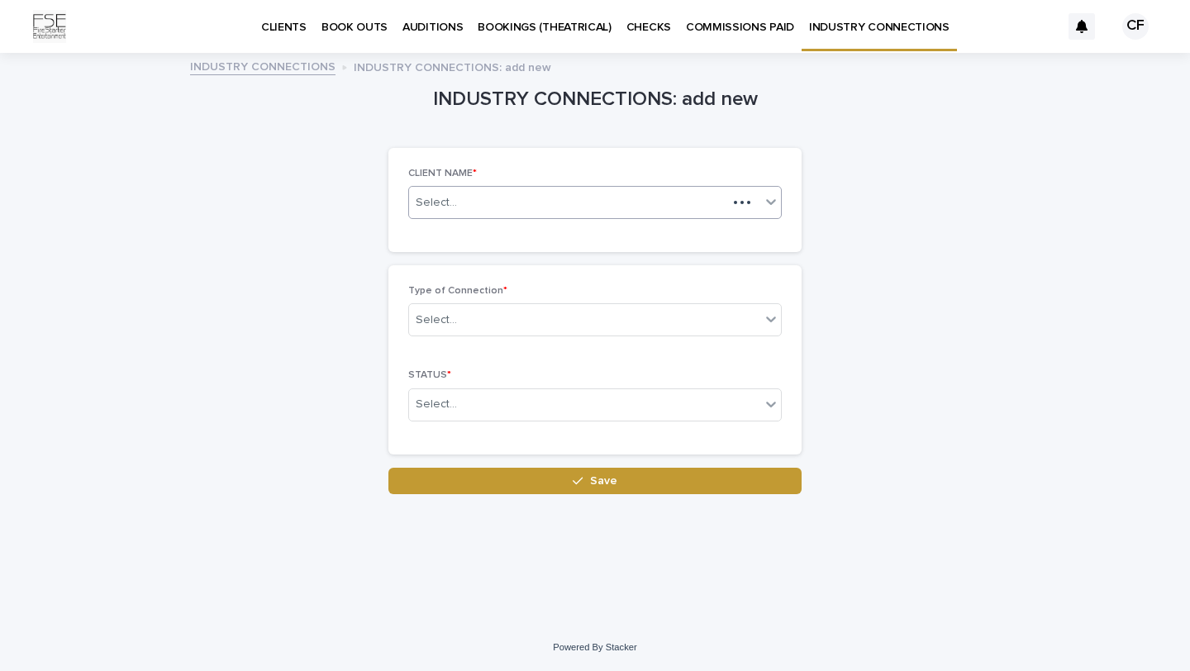
click at [578, 202] on div "Select..." at bounding box center [568, 202] width 318 height 27
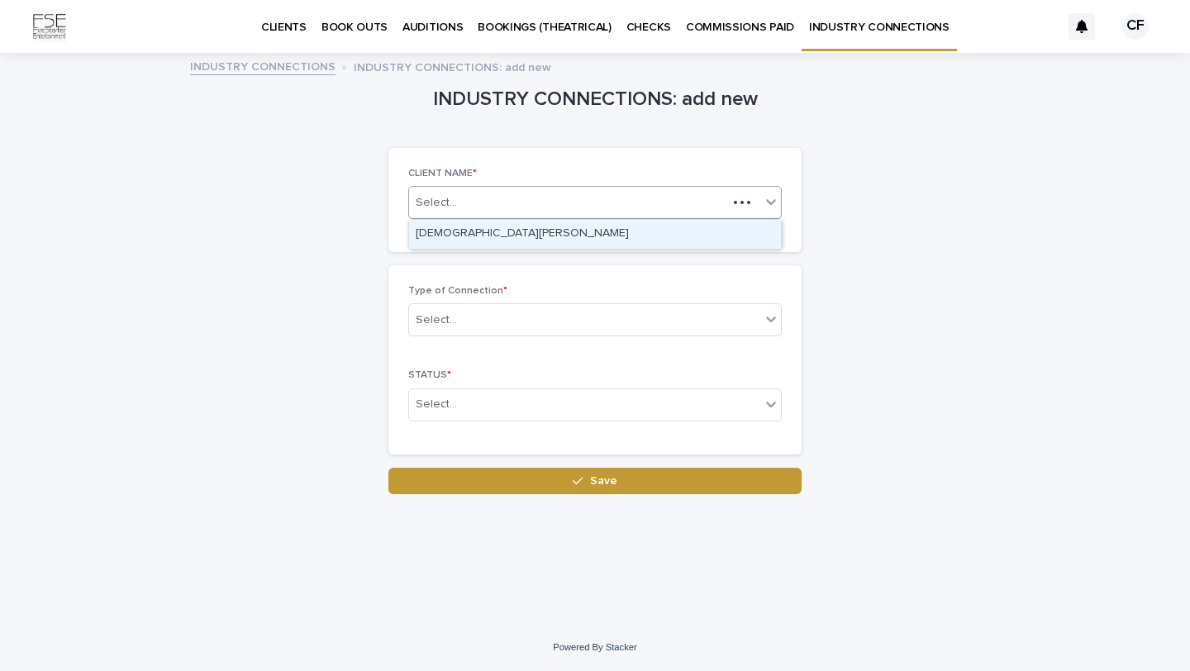
click at [492, 243] on div "[DEMOGRAPHIC_DATA][PERSON_NAME]" at bounding box center [595, 234] width 372 height 29
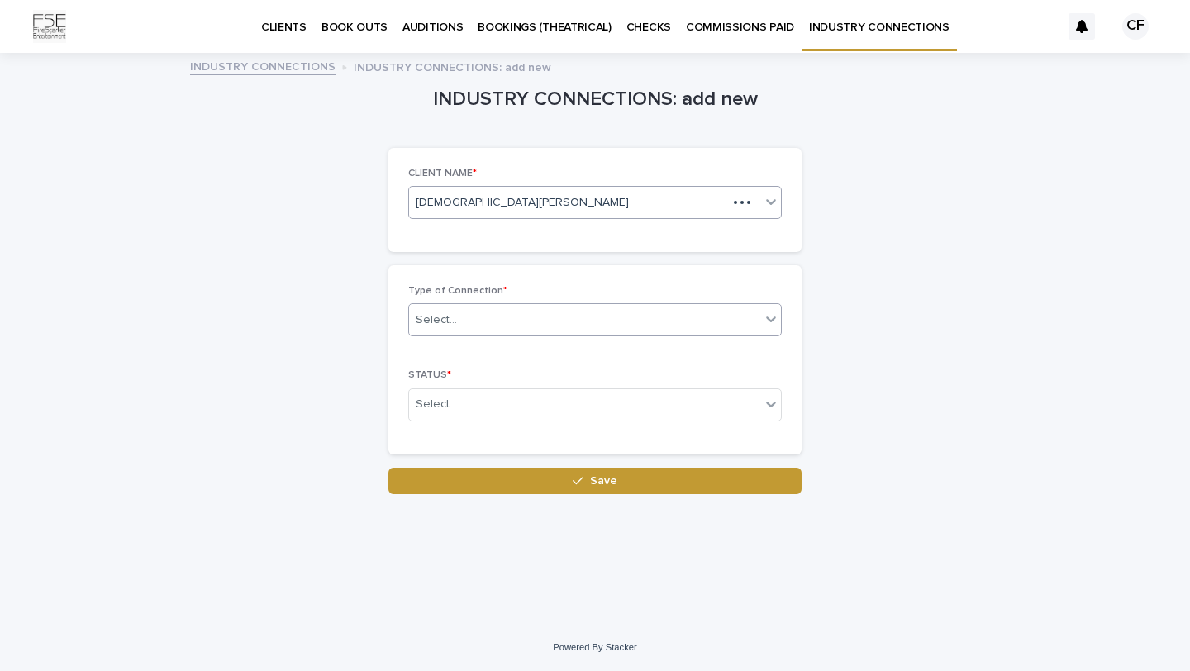
click at [472, 316] on div "Select..." at bounding box center [584, 320] width 351 height 27
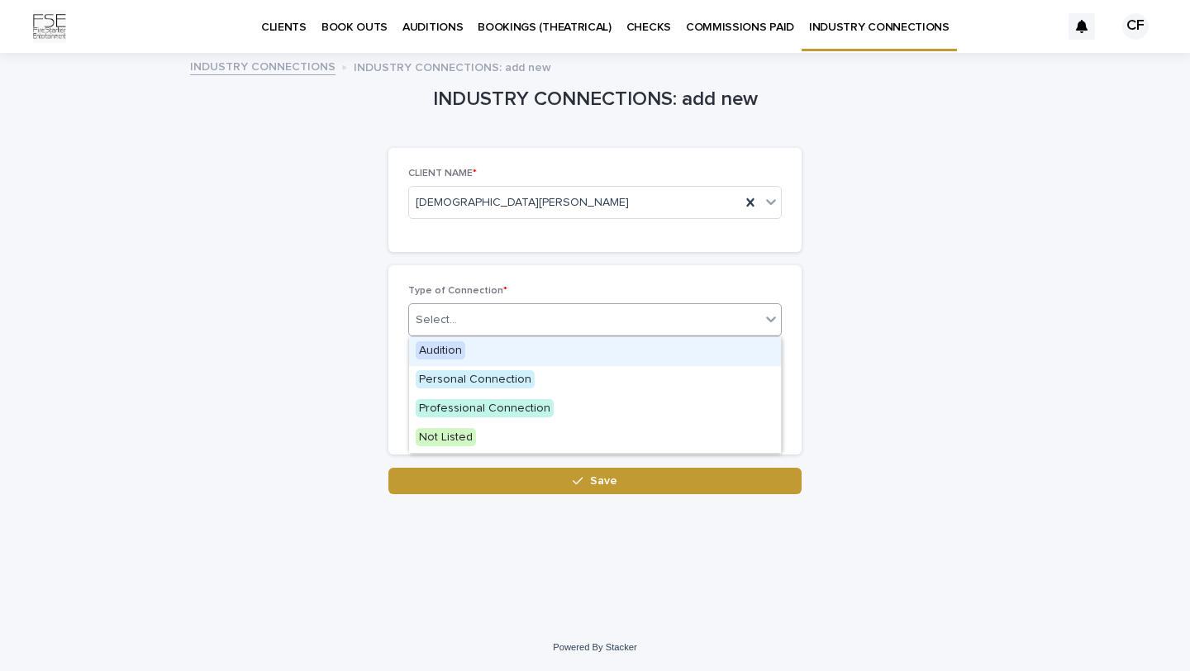
click at [445, 361] on div "Audition" at bounding box center [595, 351] width 372 height 29
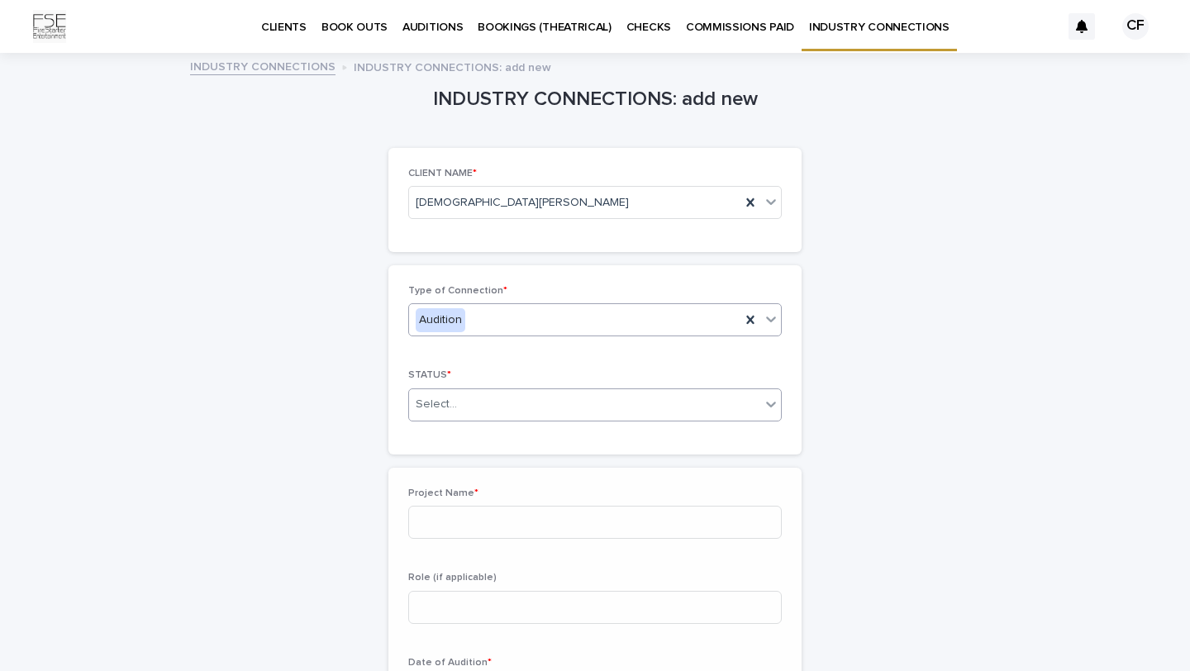
click at [450, 400] on div "Select..." at bounding box center [436, 404] width 41 height 17
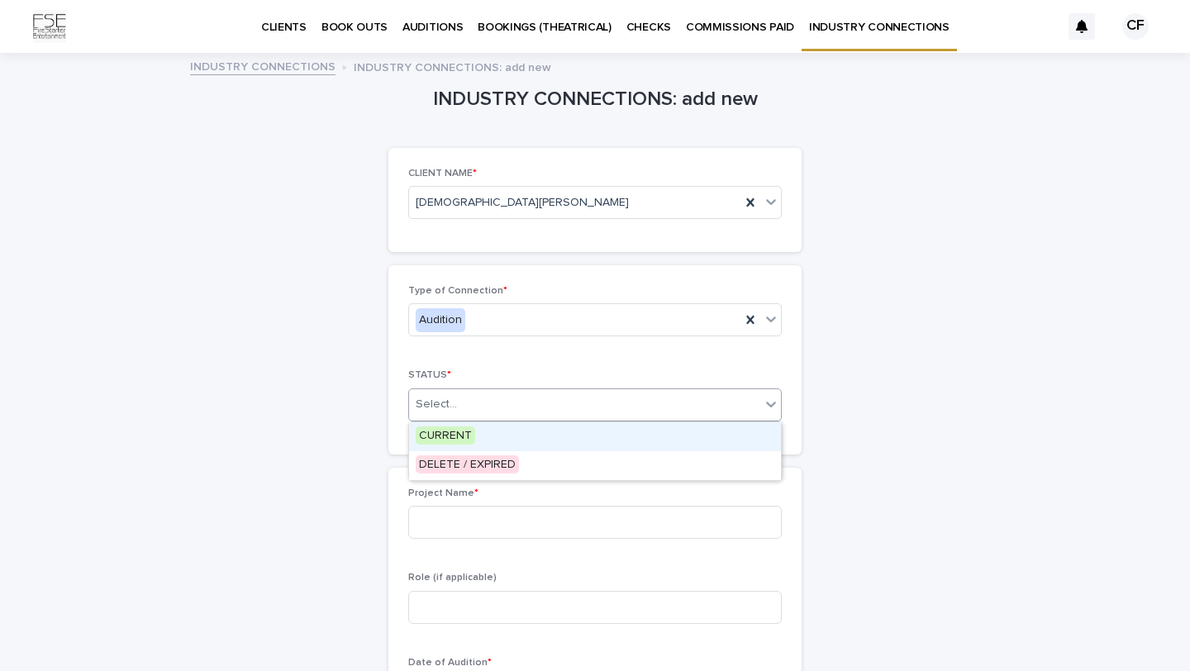
click at [447, 436] on span "CURRENT" at bounding box center [445, 435] width 59 height 18
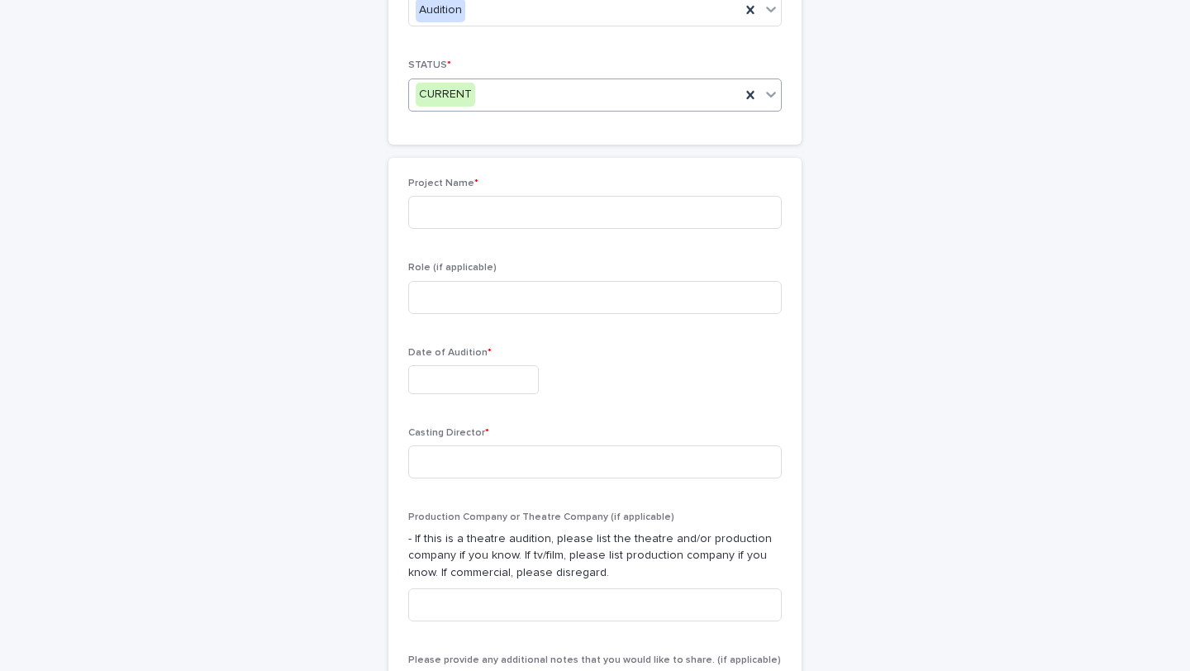
scroll to position [306, 0]
click at [483, 206] on input at bounding box center [594, 216] width 373 height 33
type input "******"
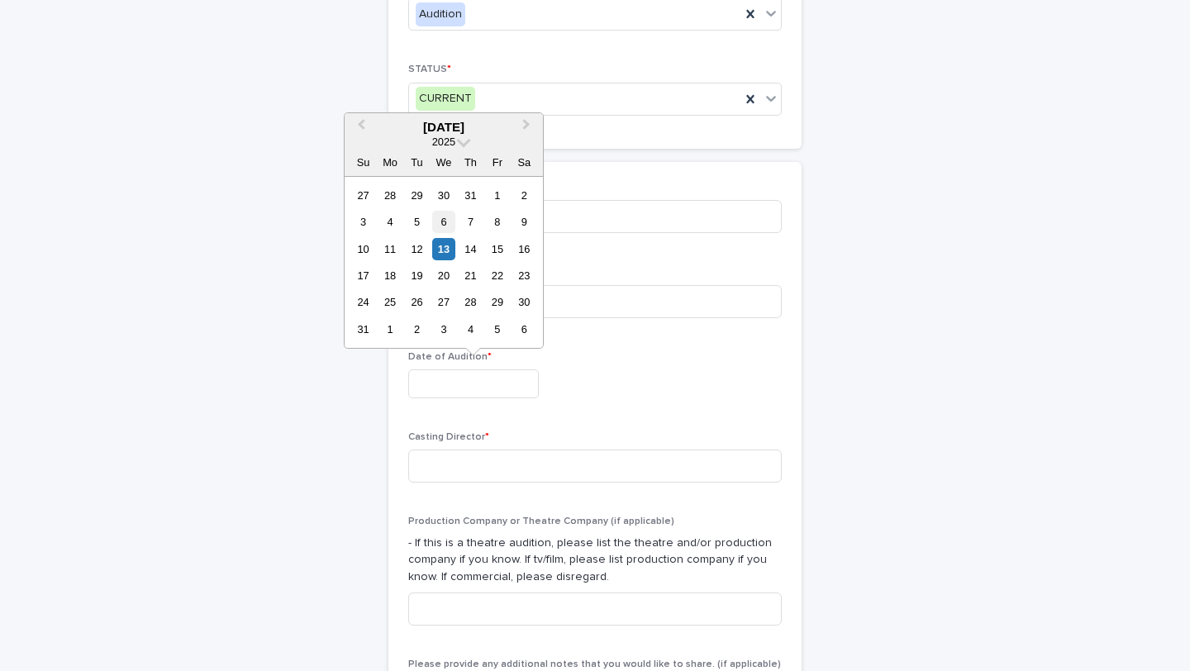
click at [445, 215] on div "6" at bounding box center [443, 222] width 22 height 22
type input "**********"
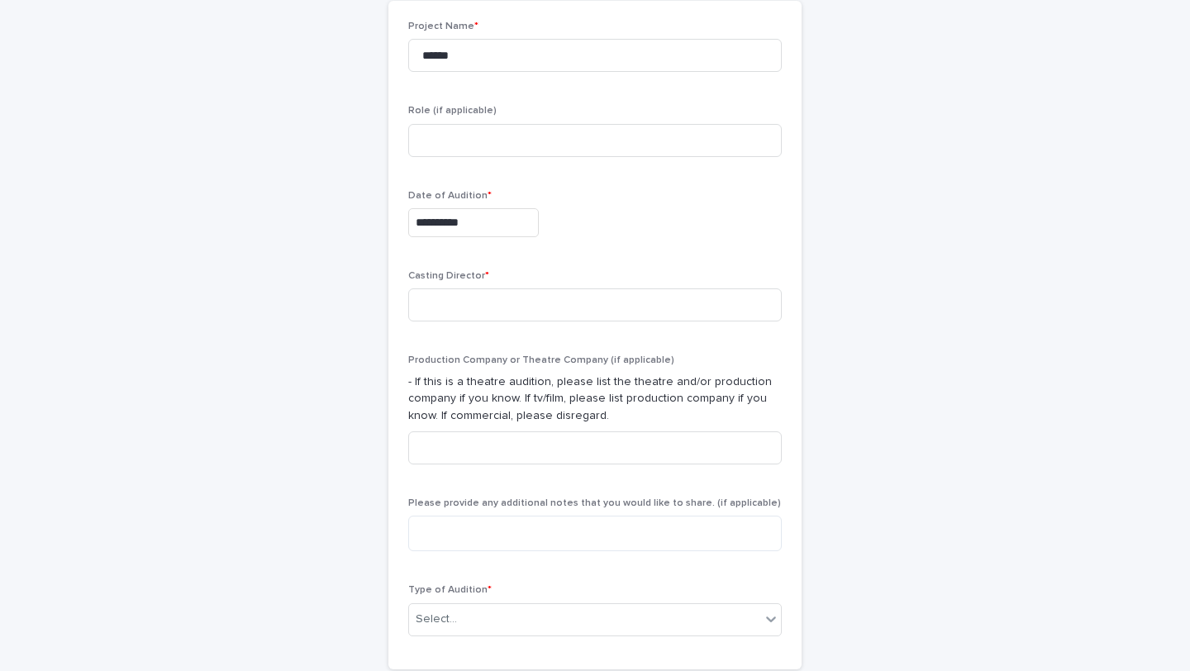
scroll to position [474, 0]
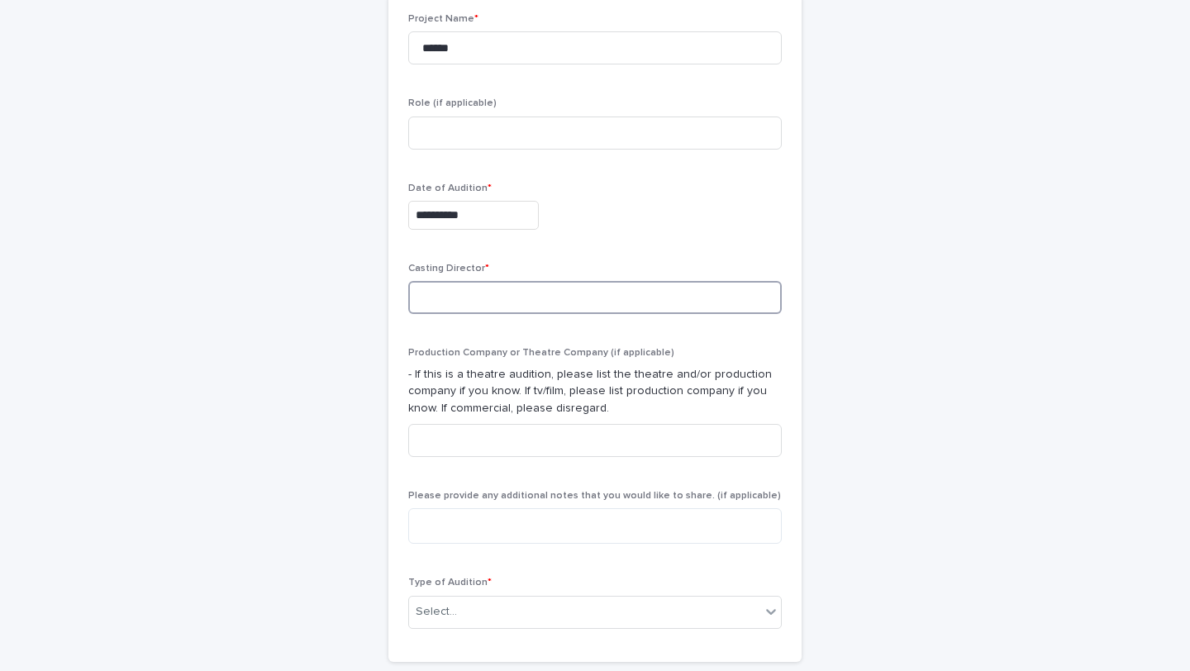
click at [440, 288] on input at bounding box center [594, 297] width 373 height 33
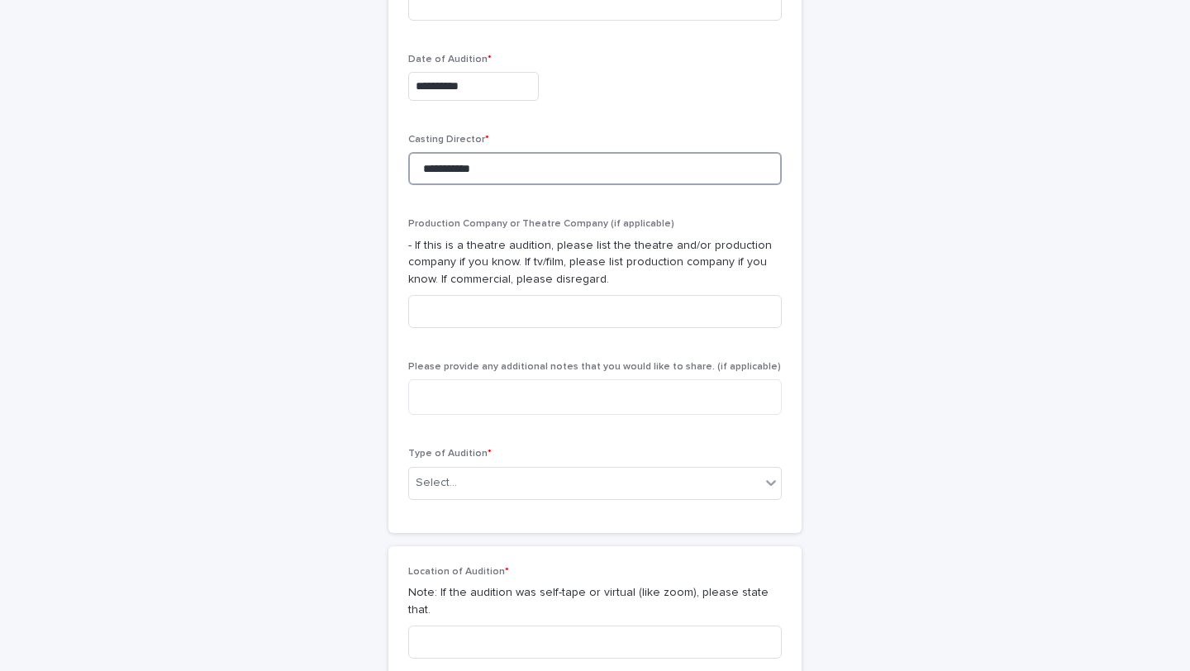
scroll to position [645, 0]
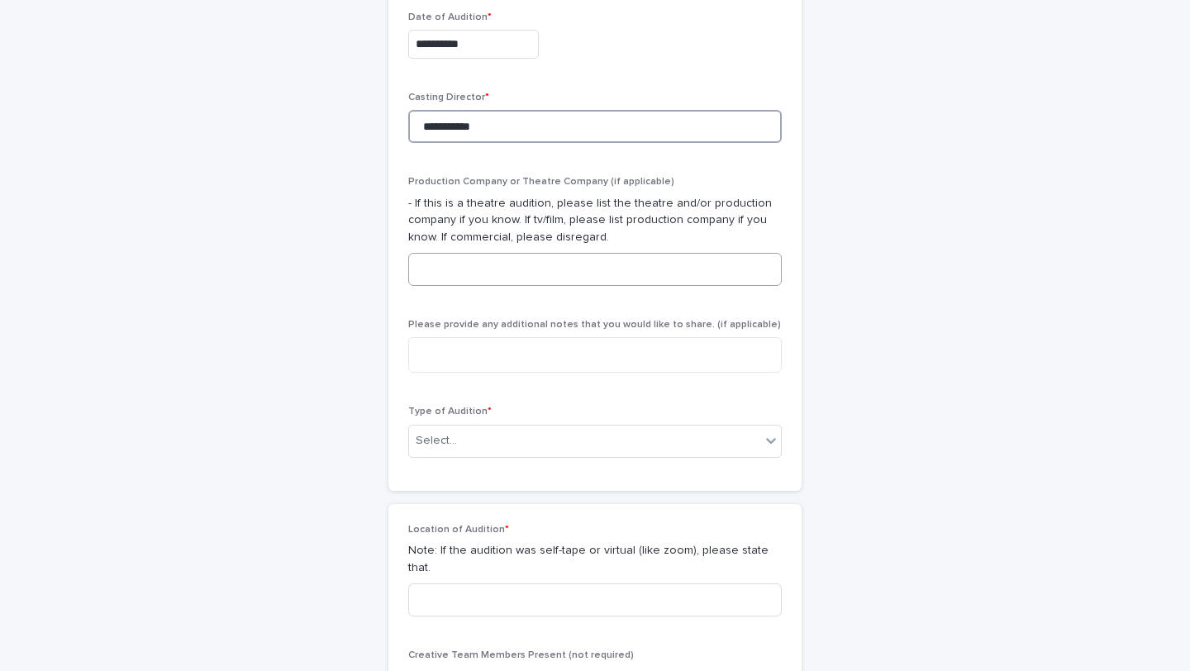
type input "**********"
click at [590, 276] on input at bounding box center [594, 269] width 373 height 33
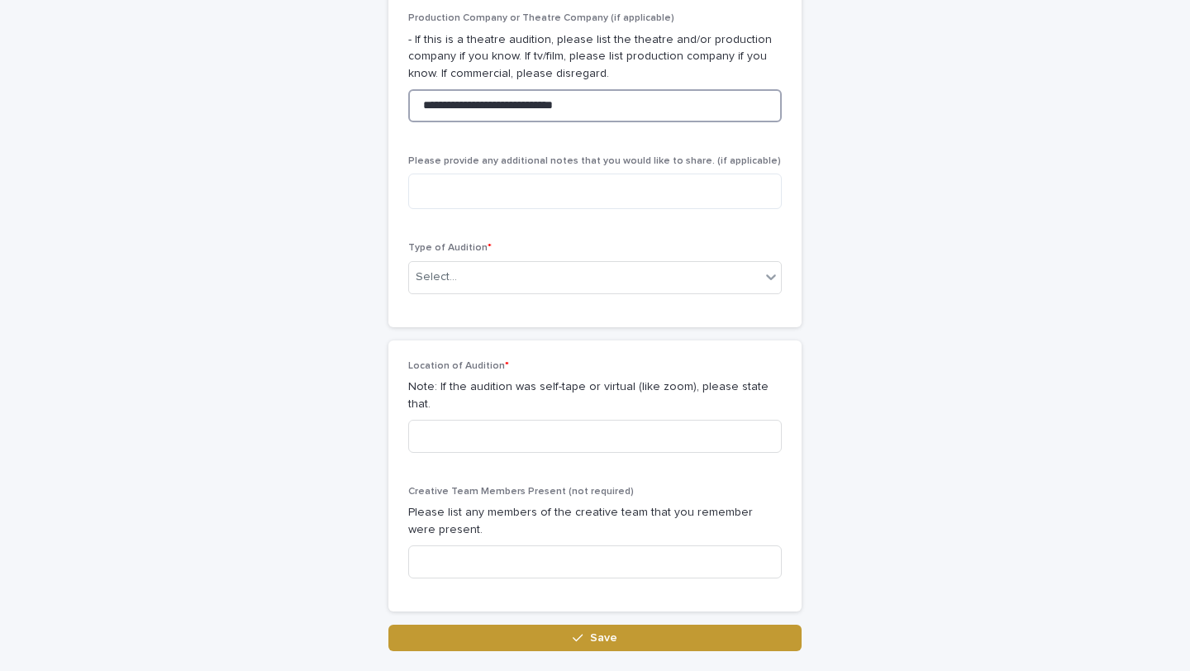
scroll to position [827, 0]
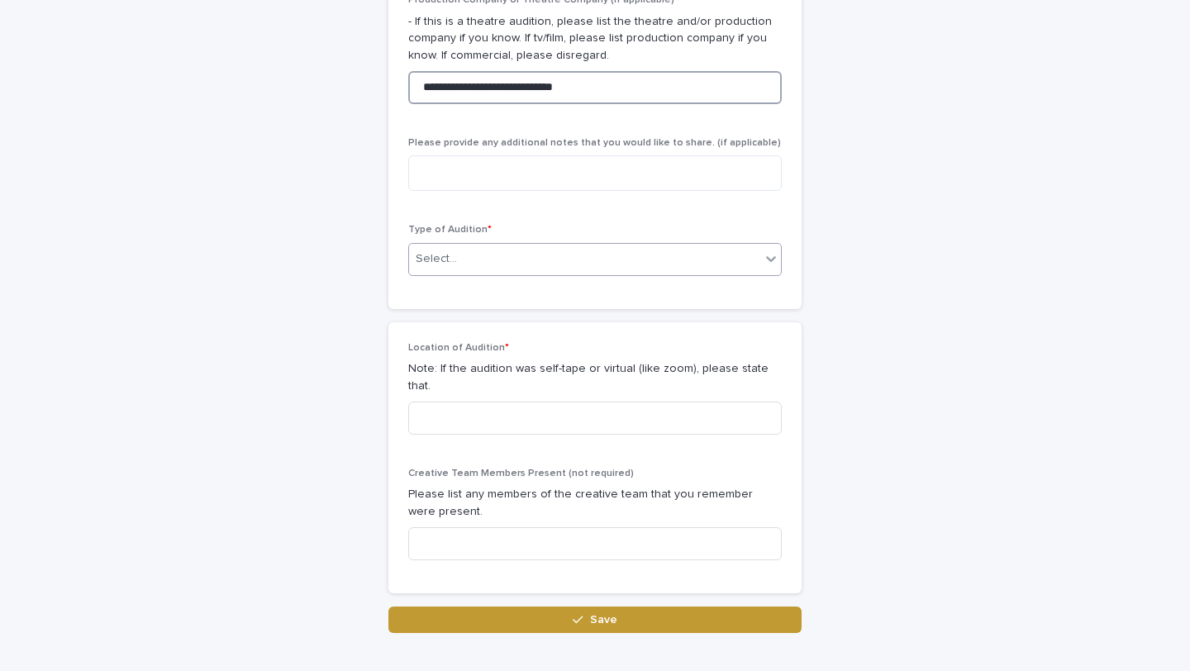
type input "**********"
click at [473, 258] on div "Select..." at bounding box center [584, 258] width 351 height 27
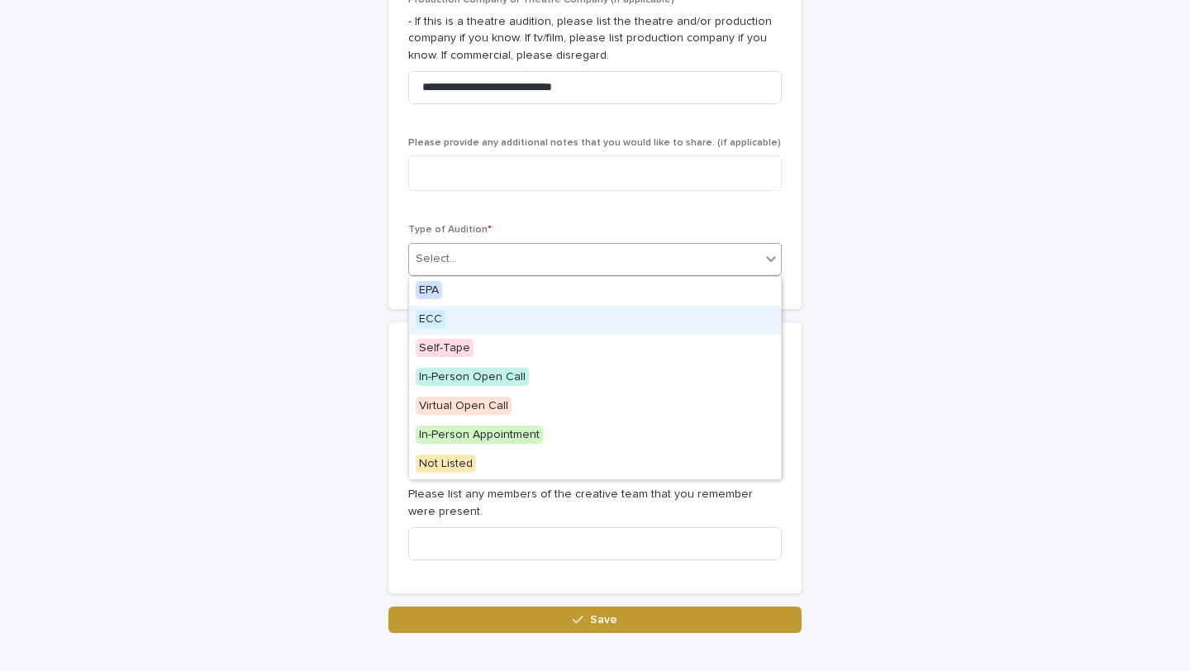
click at [439, 312] on span "ECC" at bounding box center [431, 319] width 30 height 18
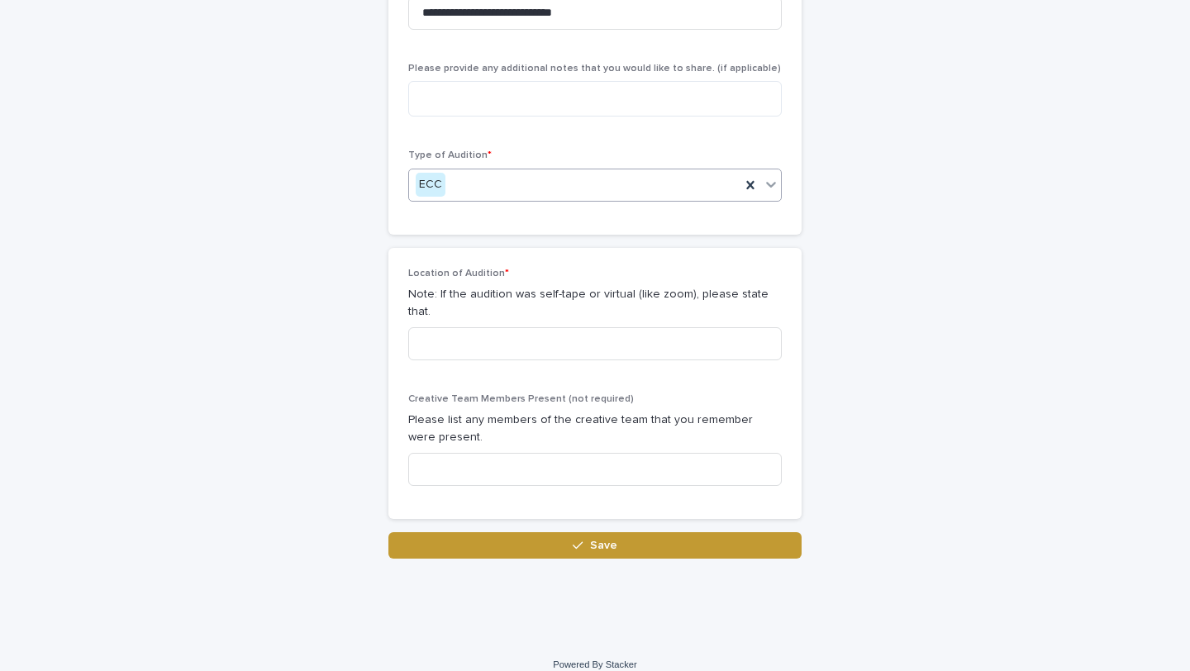
scroll to position [901, 0]
click at [448, 328] on input at bounding box center [594, 344] width 373 height 33
type input "**********"
click at [444, 467] on input at bounding box center [594, 470] width 373 height 33
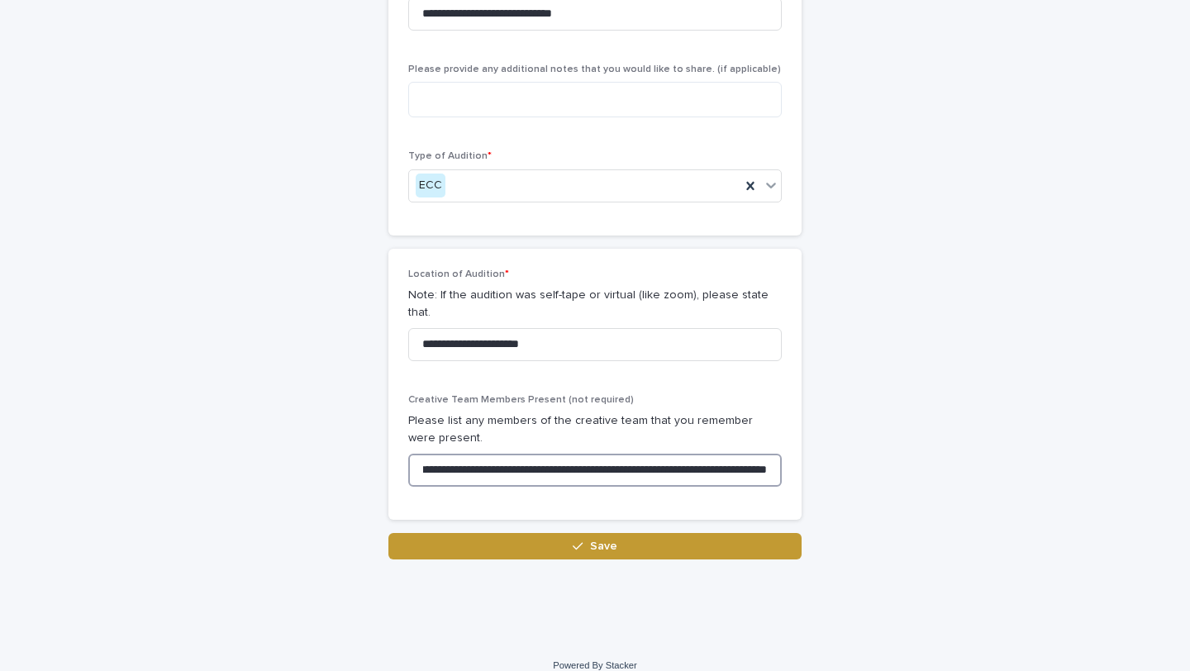
scroll to position [0, 87]
click at [699, 454] on input "**********" at bounding box center [594, 470] width 373 height 33
click at [768, 454] on input "**********" at bounding box center [594, 470] width 373 height 33
type input "**********"
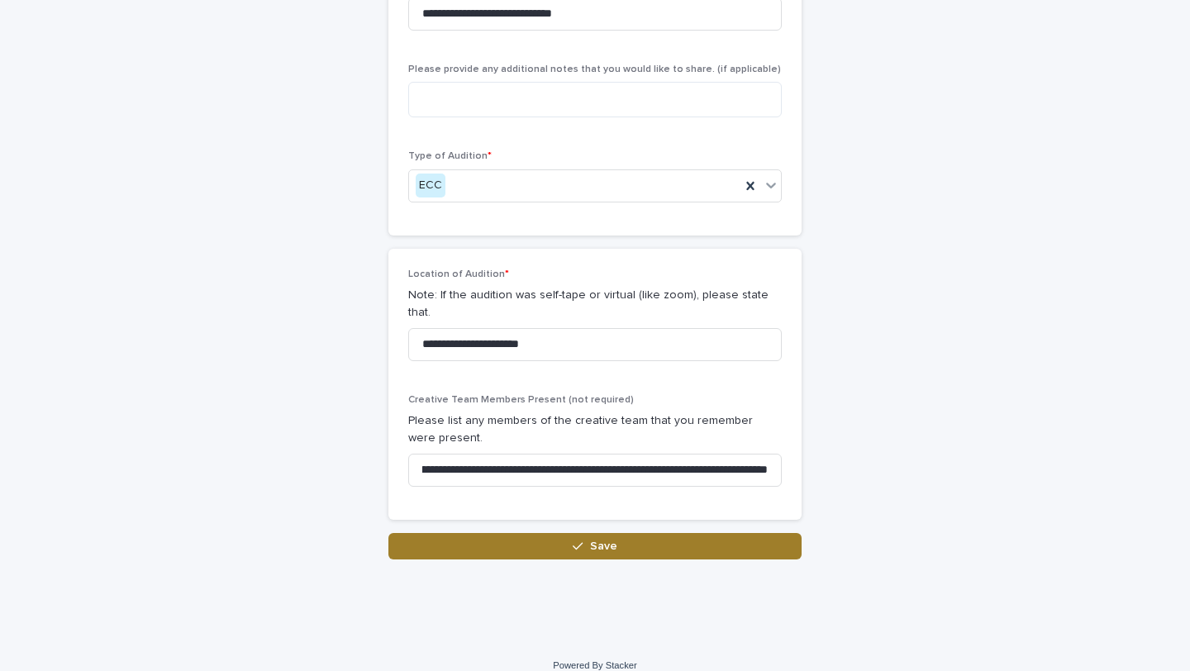
click at [698, 533] on button "Save" at bounding box center [594, 546] width 413 height 26
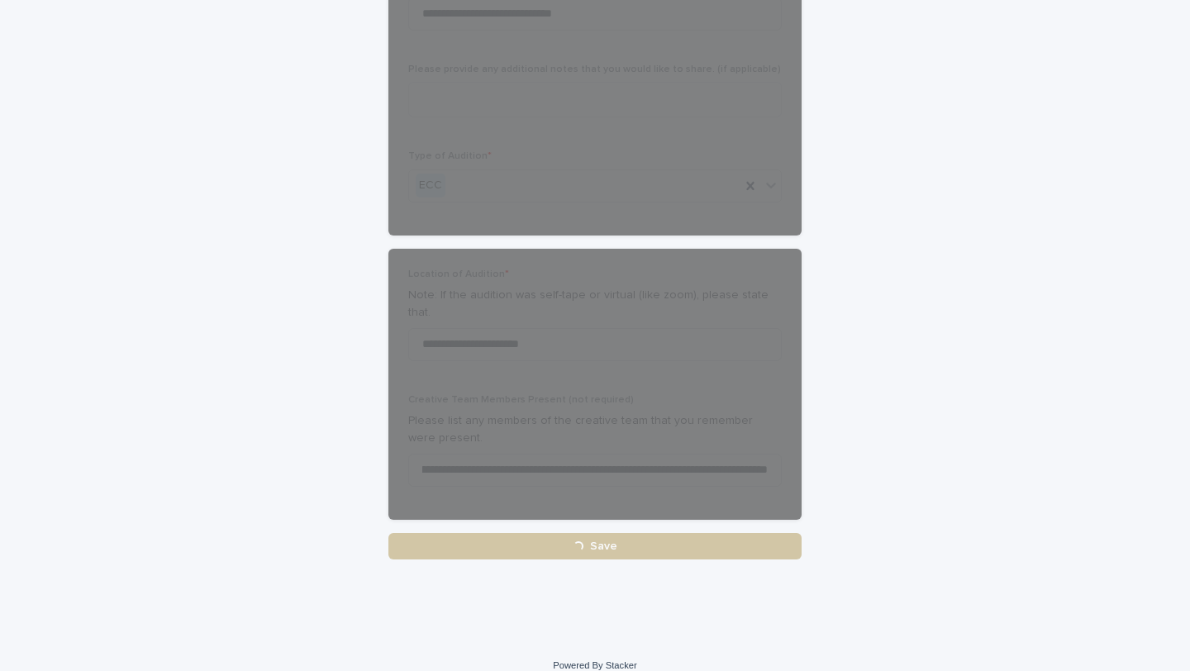
scroll to position [0, 0]
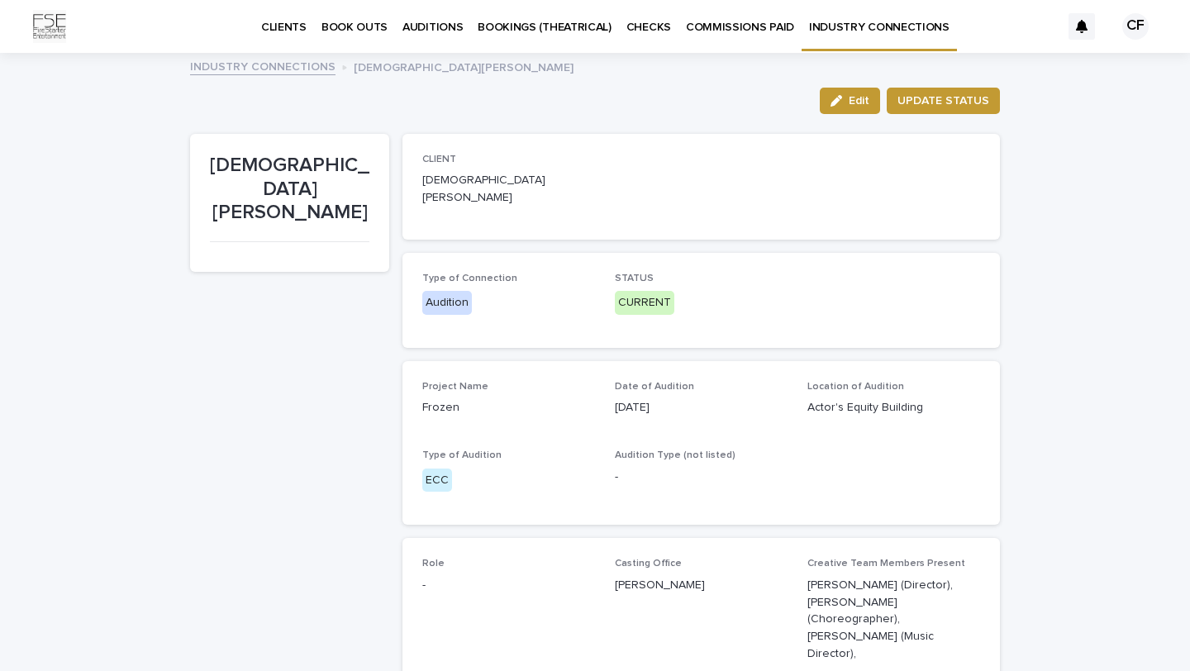
click at [839, 23] on p "INDUSTRY CONNECTIONS" at bounding box center [879, 17] width 140 height 35
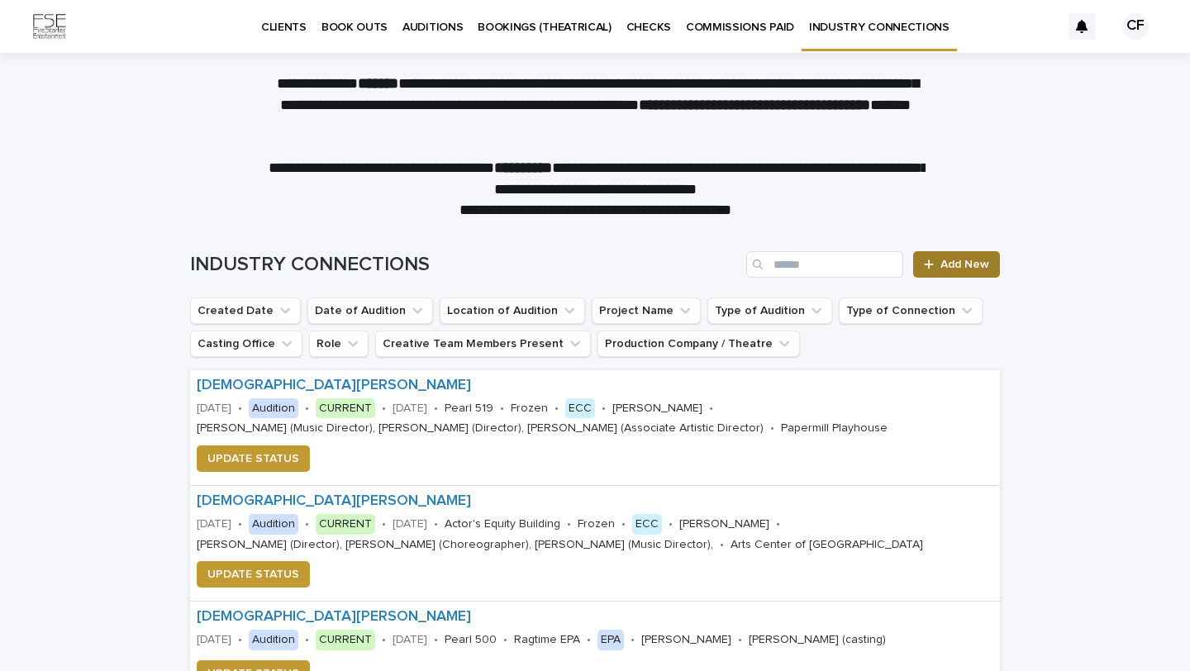
click at [975, 263] on span "Add New" at bounding box center [964, 265] width 49 height 12
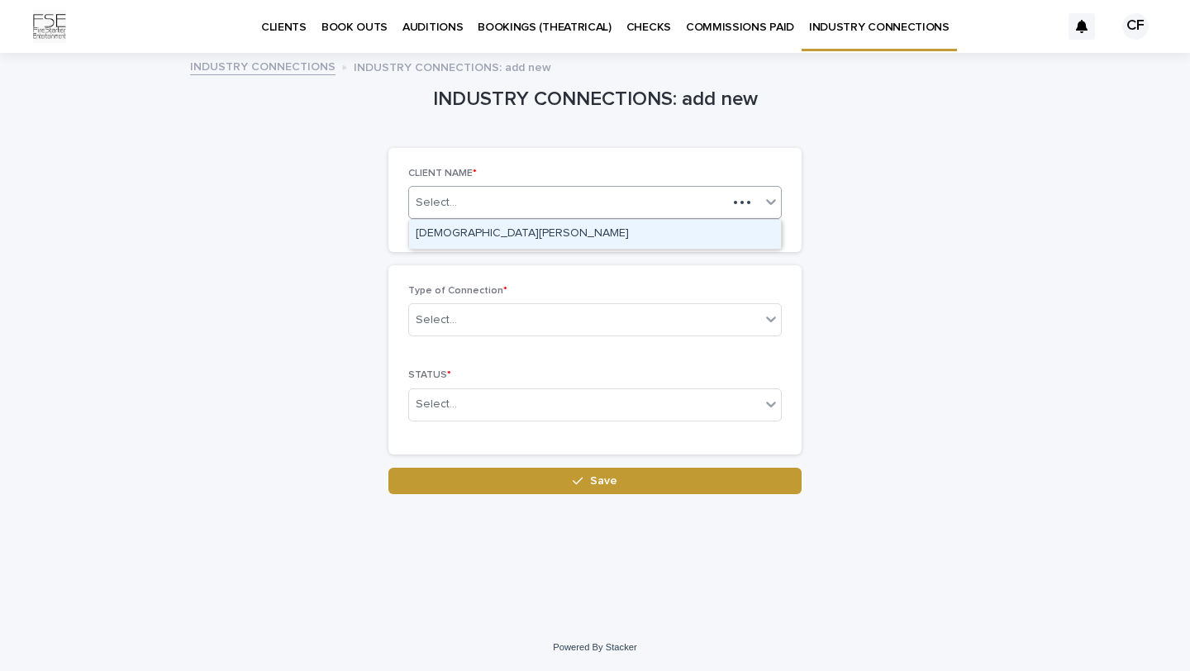
click at [502, 204] on div "Select..." at bounding box center [568, 202] width 318 height 27
click at [482, 235] on div "[DEMOGRAPHIC_DATA][PERSON_NAME]" at bounding box center [595, 234] width 372 height 29
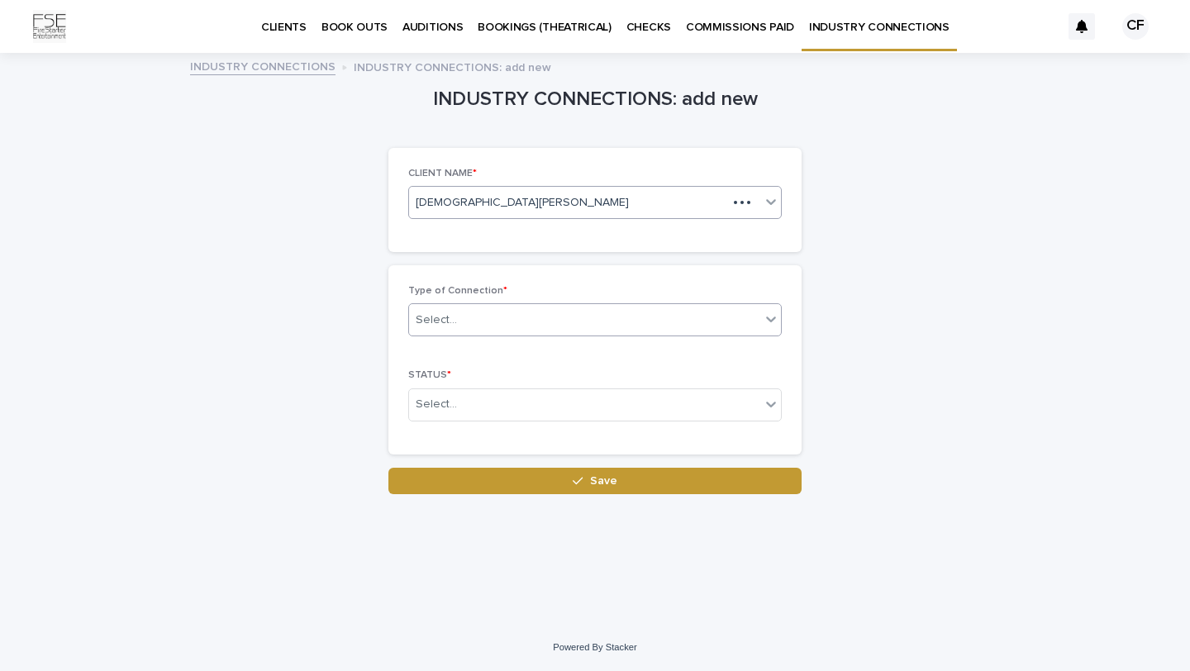
click at [454, 323] on div "Select..." at bounding box center [584, 320] width 351 height 27
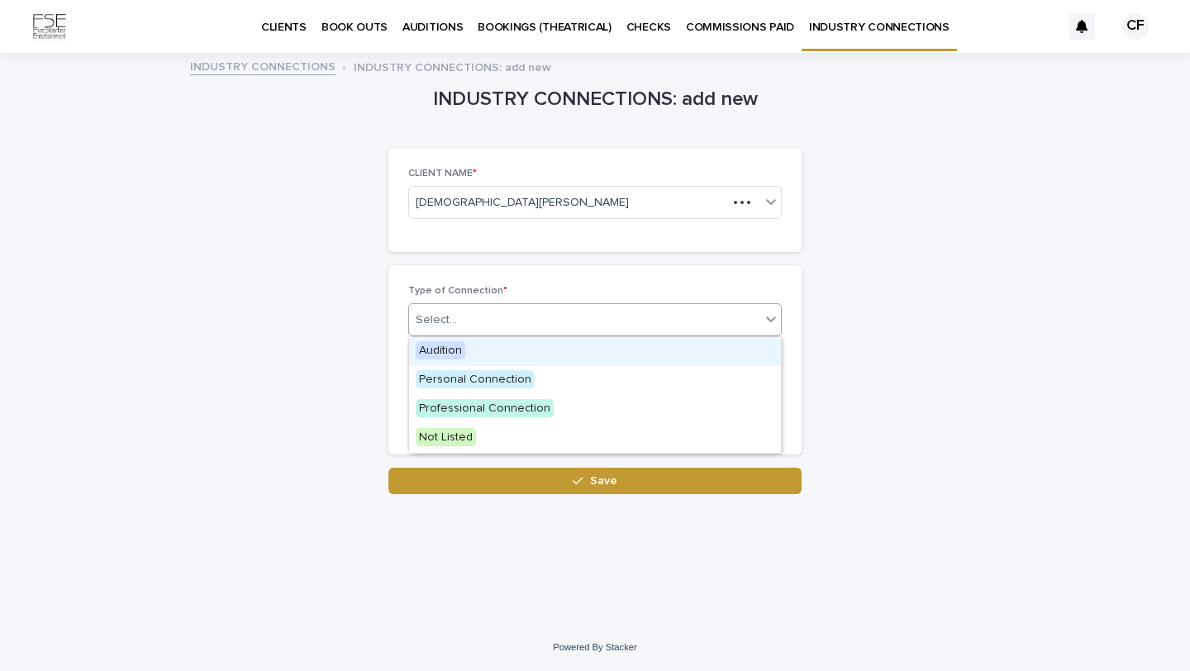
click at [444, 353] on span "Audition" at bounding box center [441, 350] width 50 height 18
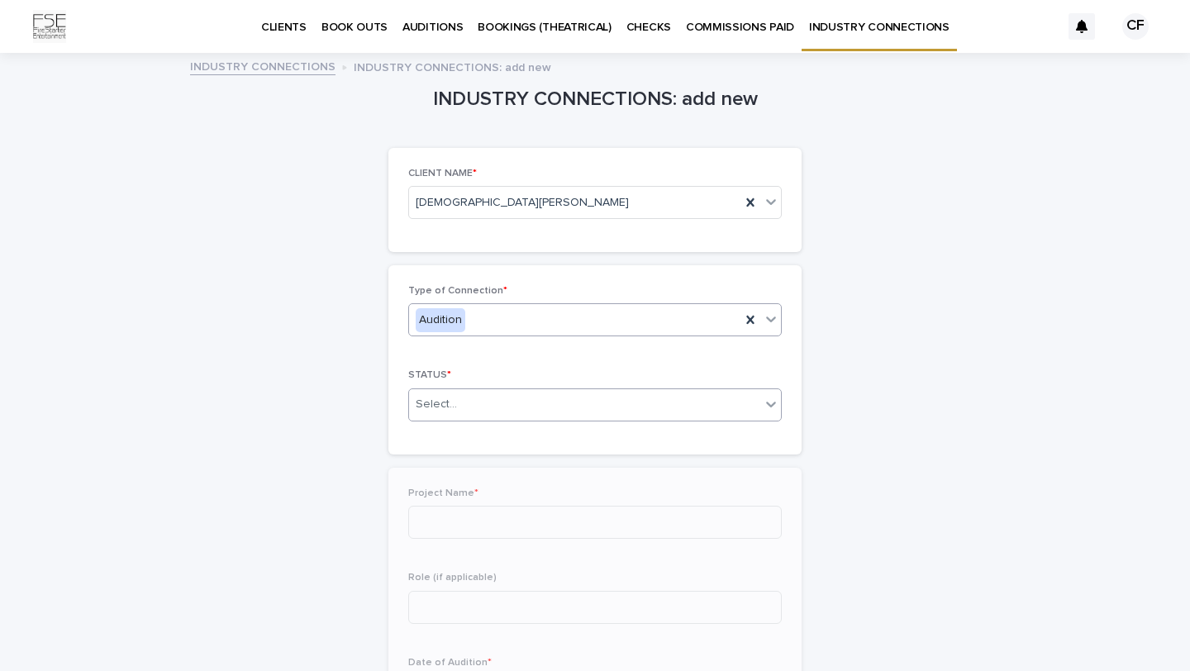
click at [443, 398] on div "Select..." at bounding box center [436, 404] width 41 height 17
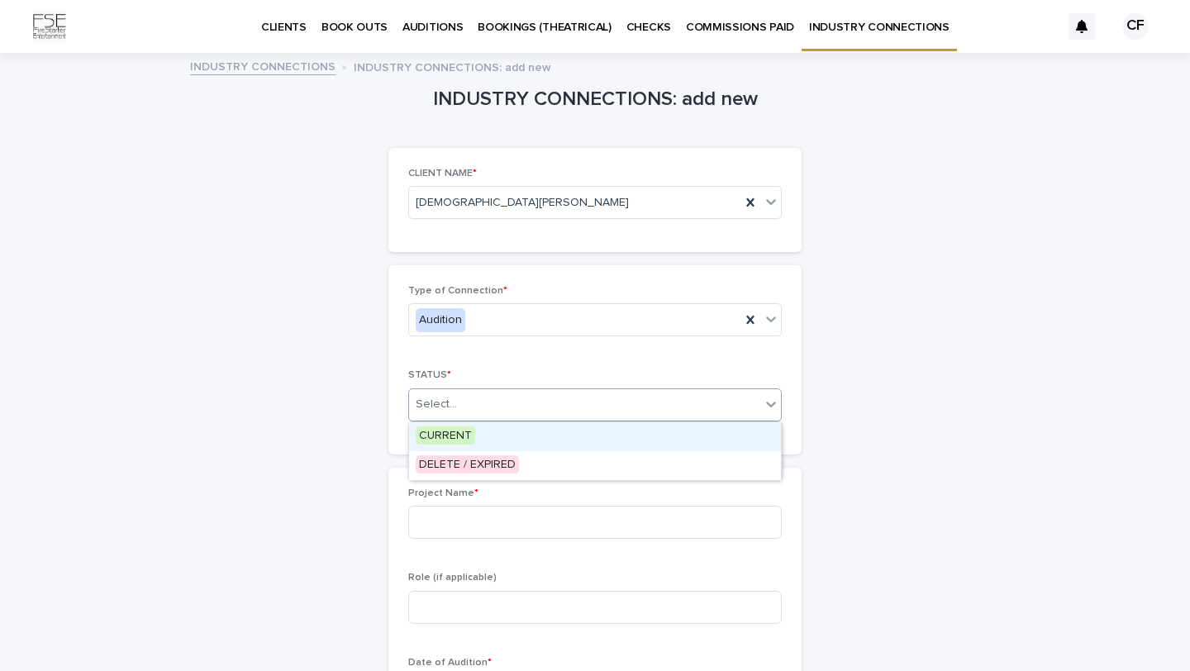
click at [438, 439] on span "CURRENT" at bounding box center [445, 435] width 59 height 18
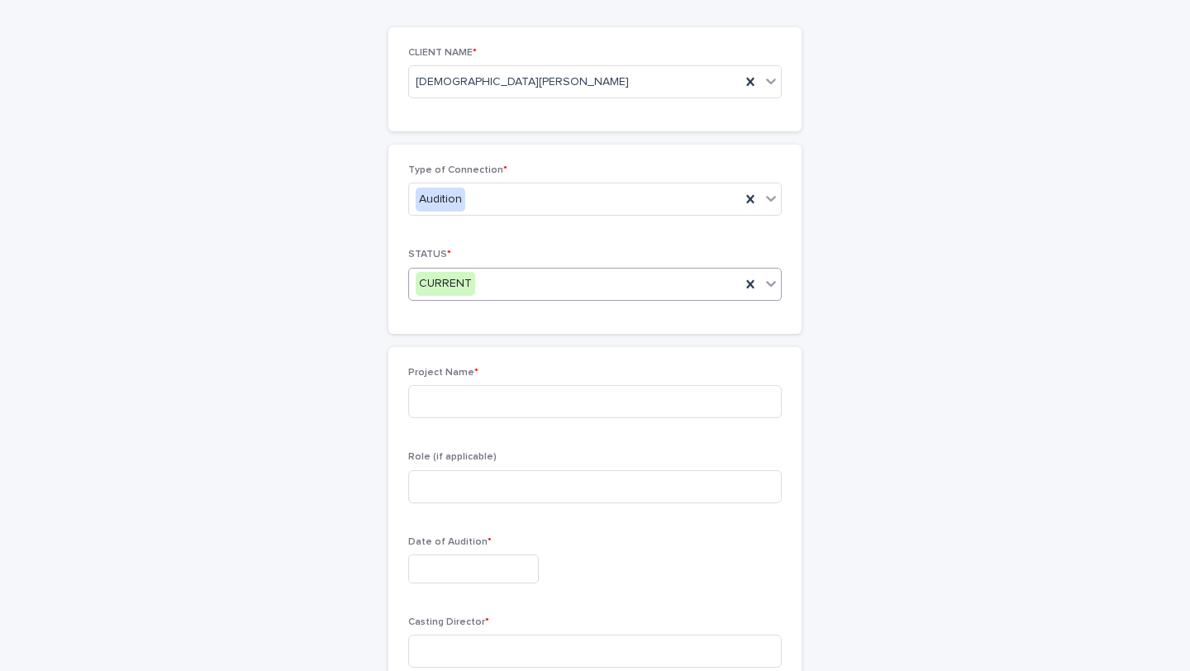
scroll to position [188, 0]
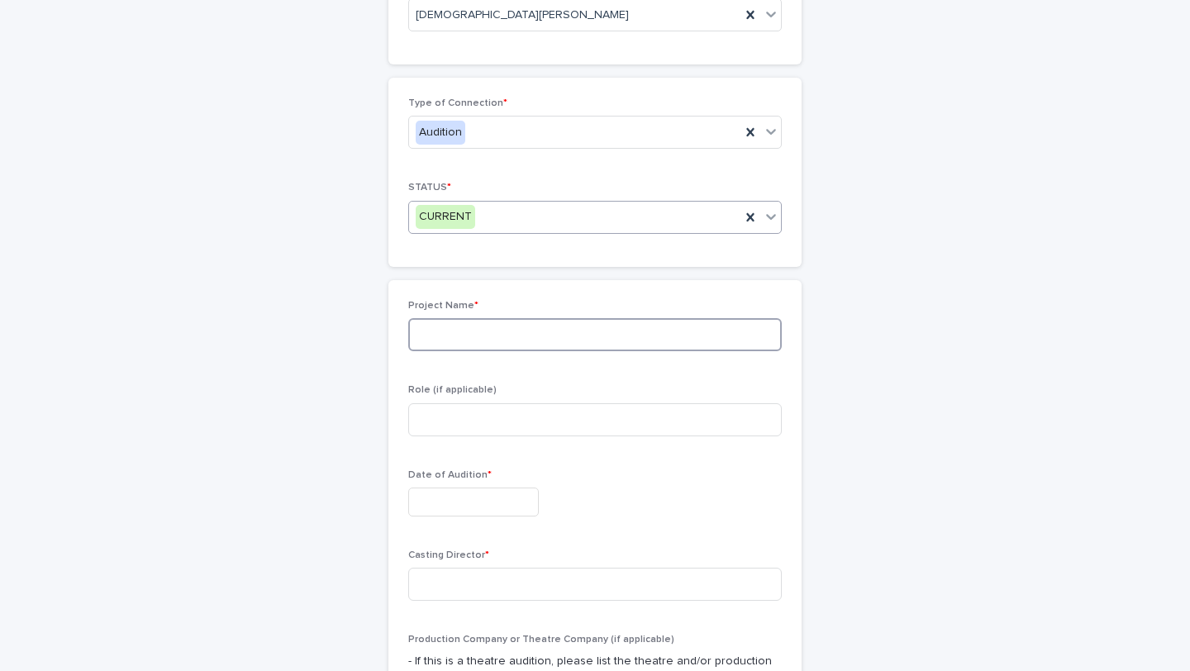
click at [446, 345] on input at bounding box center [594, 334] width 373 height 33
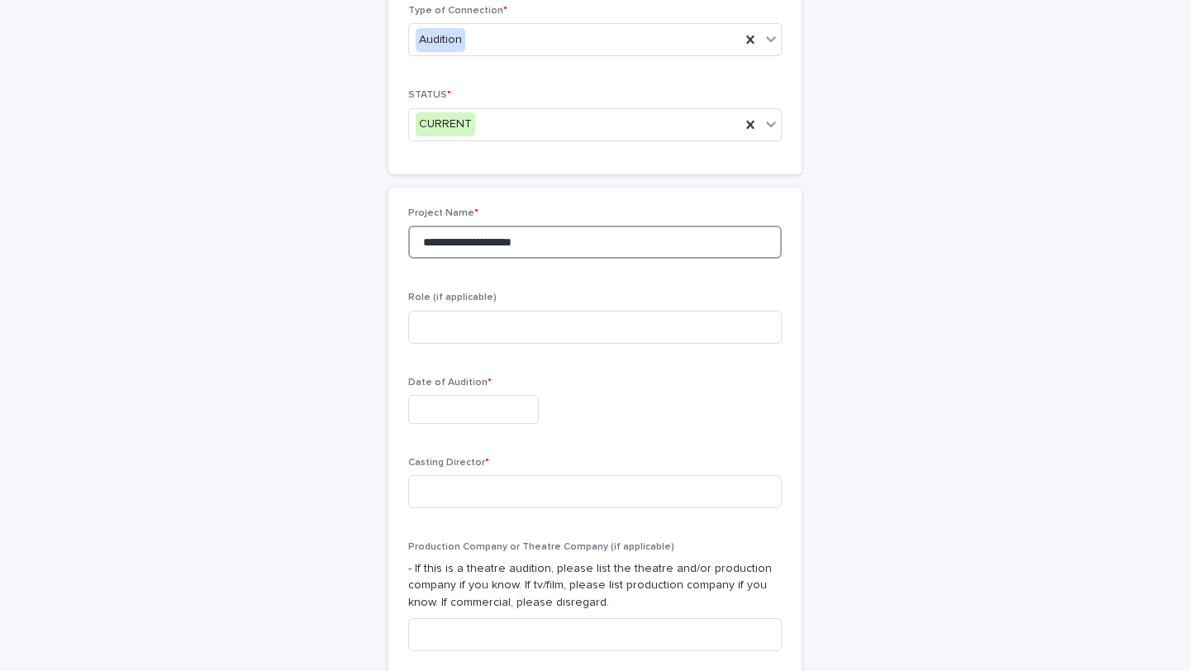
scroll to position [283, 0]
type input "**********"
click at [455, 406] on input "text" at bounding box center [473, 406] width 131 height 29
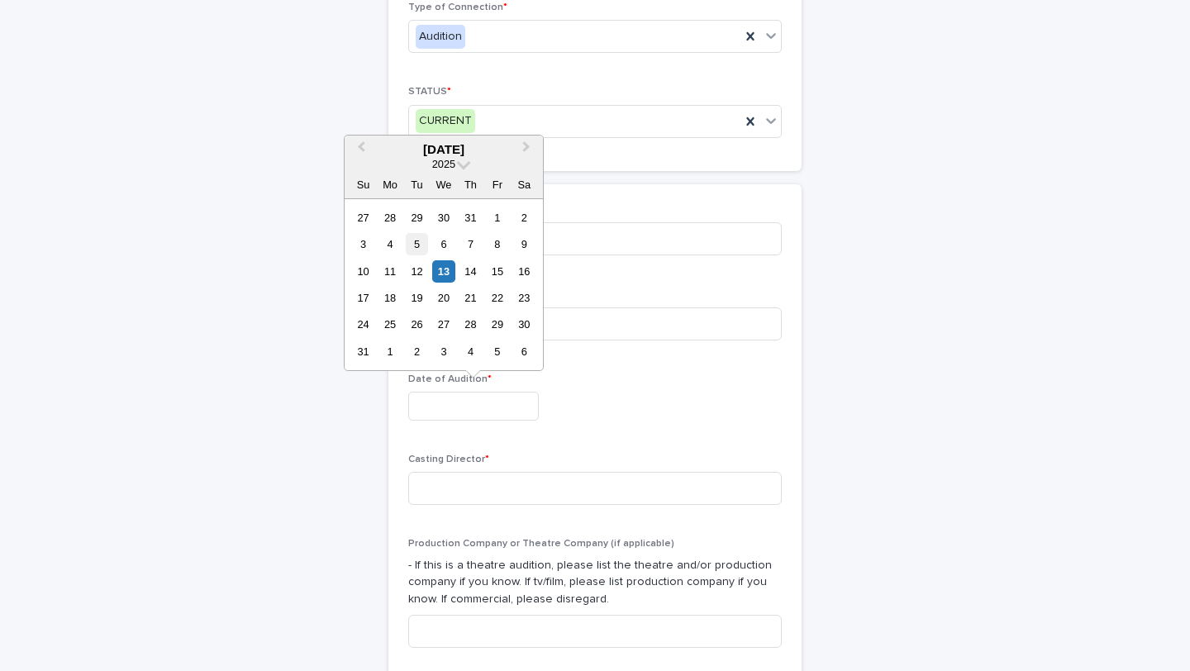
click at [423, 244] on div "5" at bounding box center [417, 244] width 22 height 22
type input "**********"
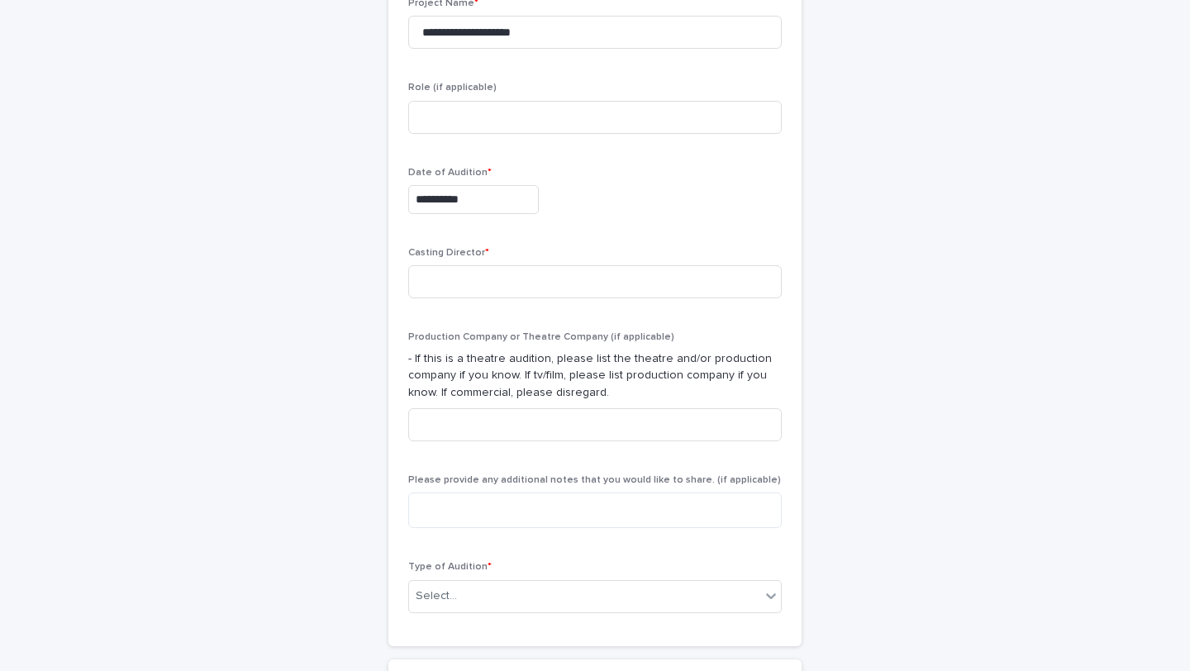
scroll to position [507, 0]
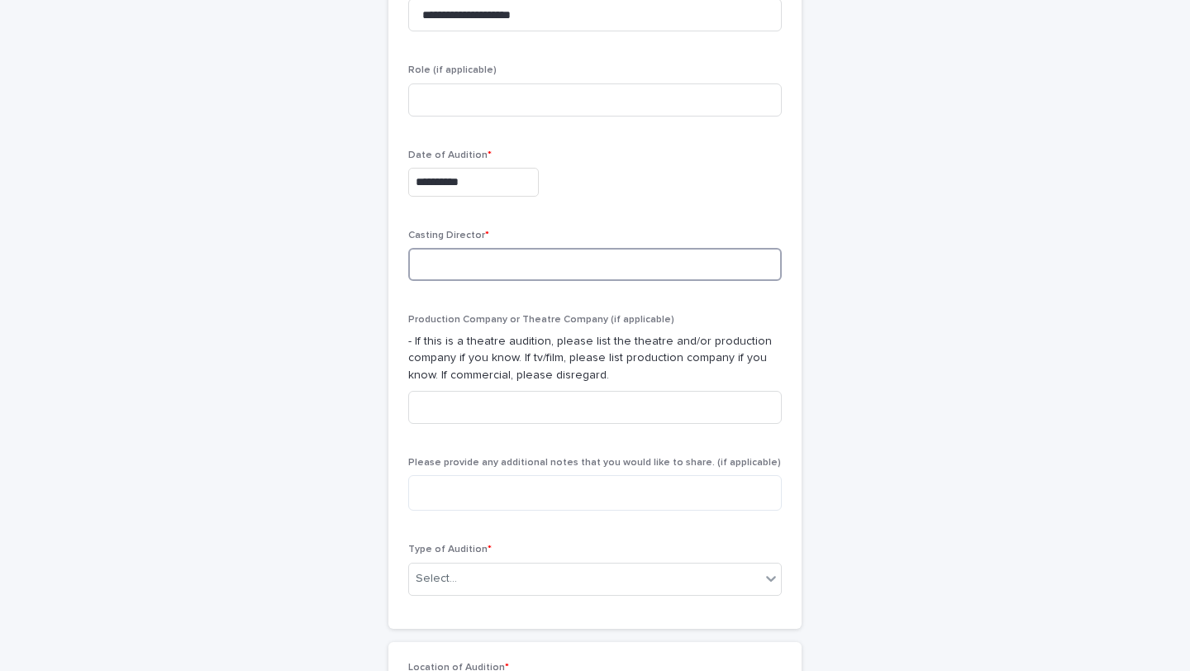
click at [482, 267] on input at bounding box center [594, 264] width 373 height 33
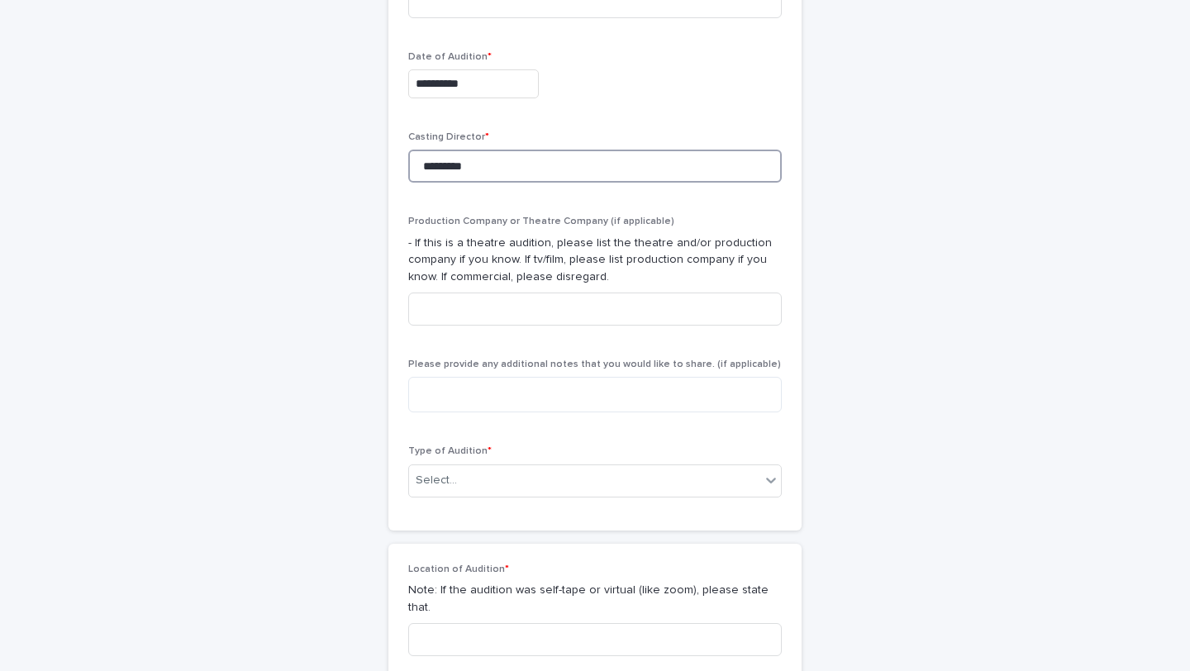
scroll to position [640, 0]
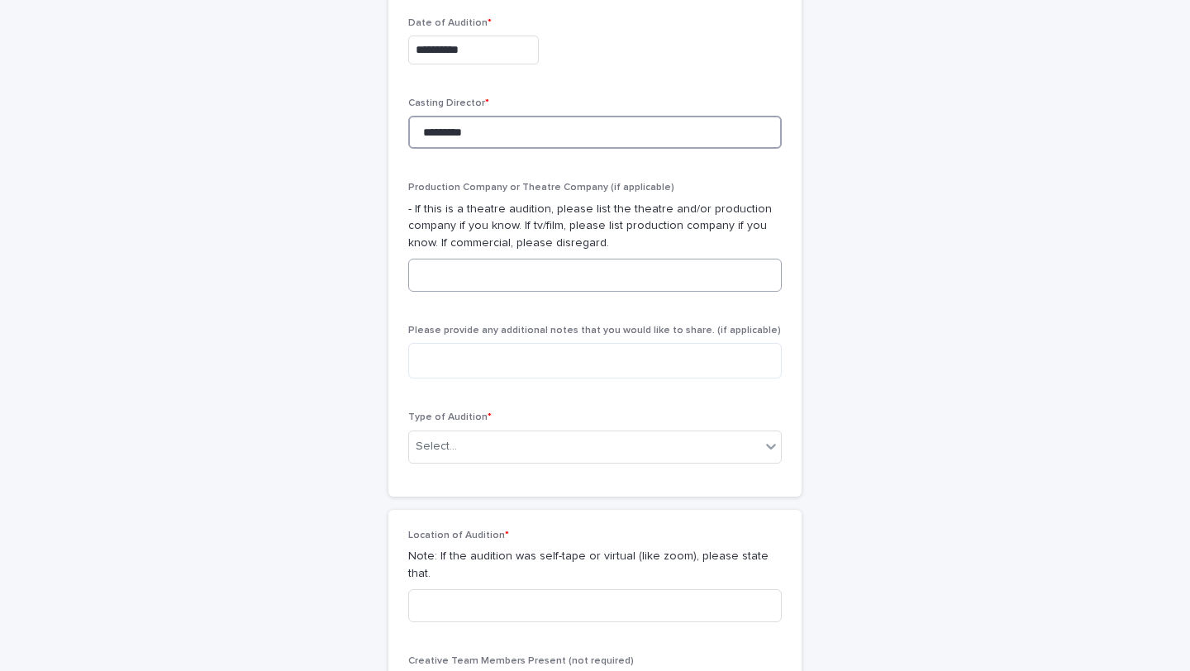
type input "*********"
click at [494, 262] on input at bounding box center [594, 275] width 373 height 33
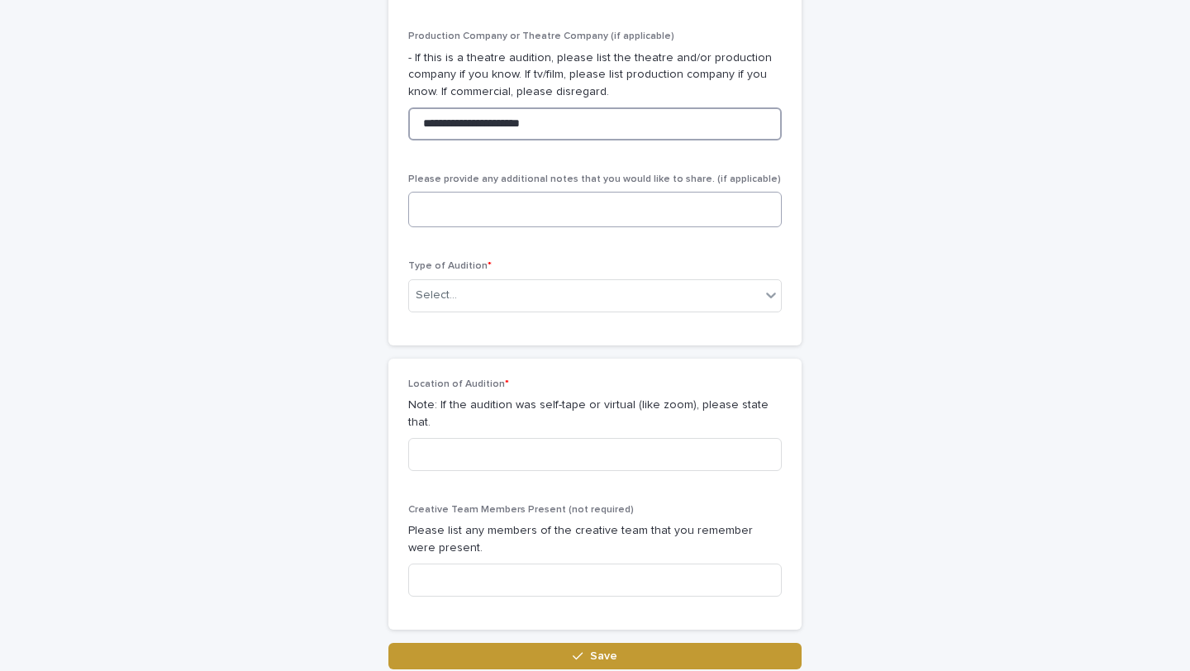
scroll to position [790, 0]
type input "**********"
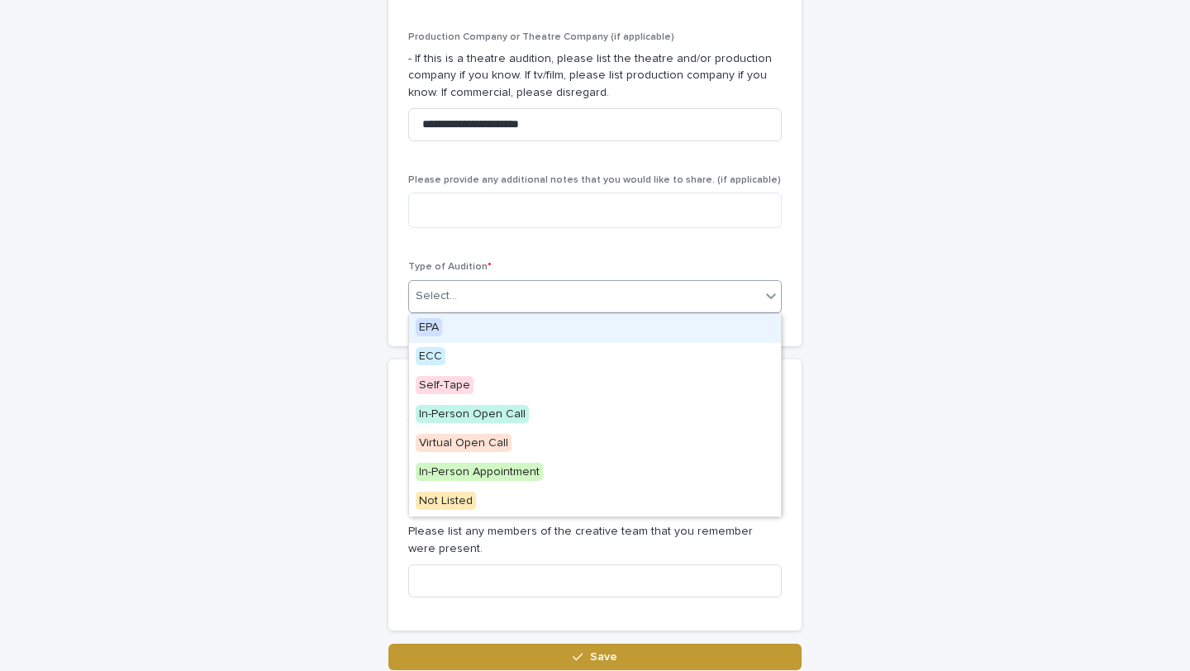
click at [486, 296] on div "Select..." at bounding box center [584, 296] width 351 height 27
click at [427, 328] on span "EPA" at bounding box center [429, 327] width 26 height 18
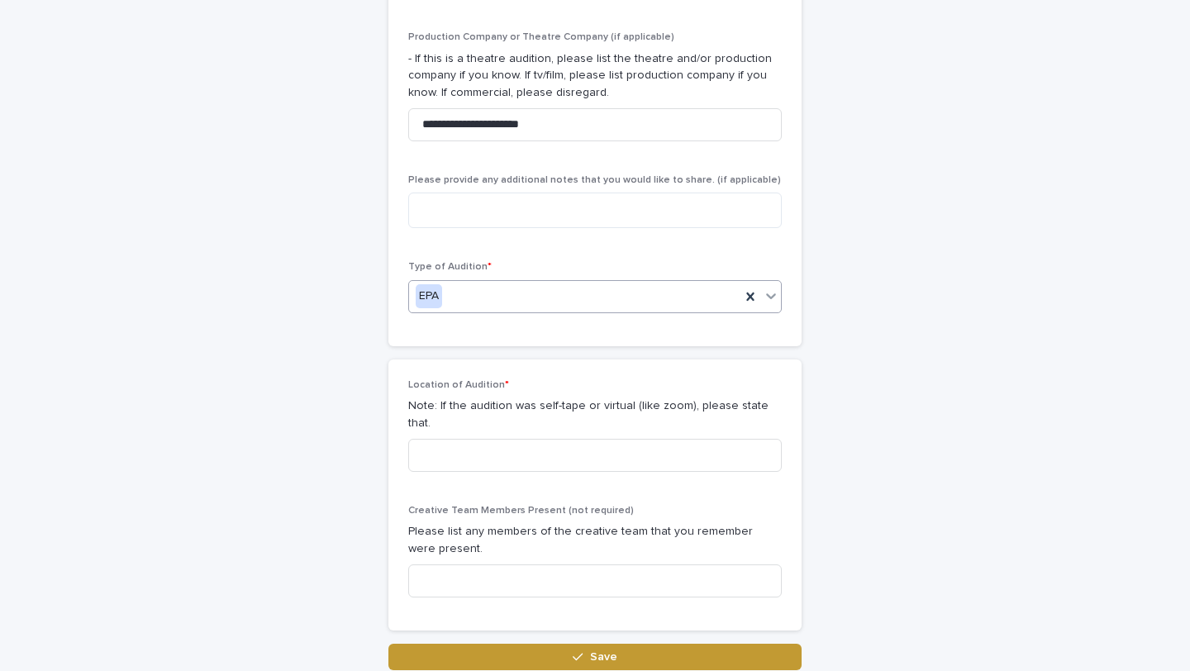
scroll to position [901, 0]
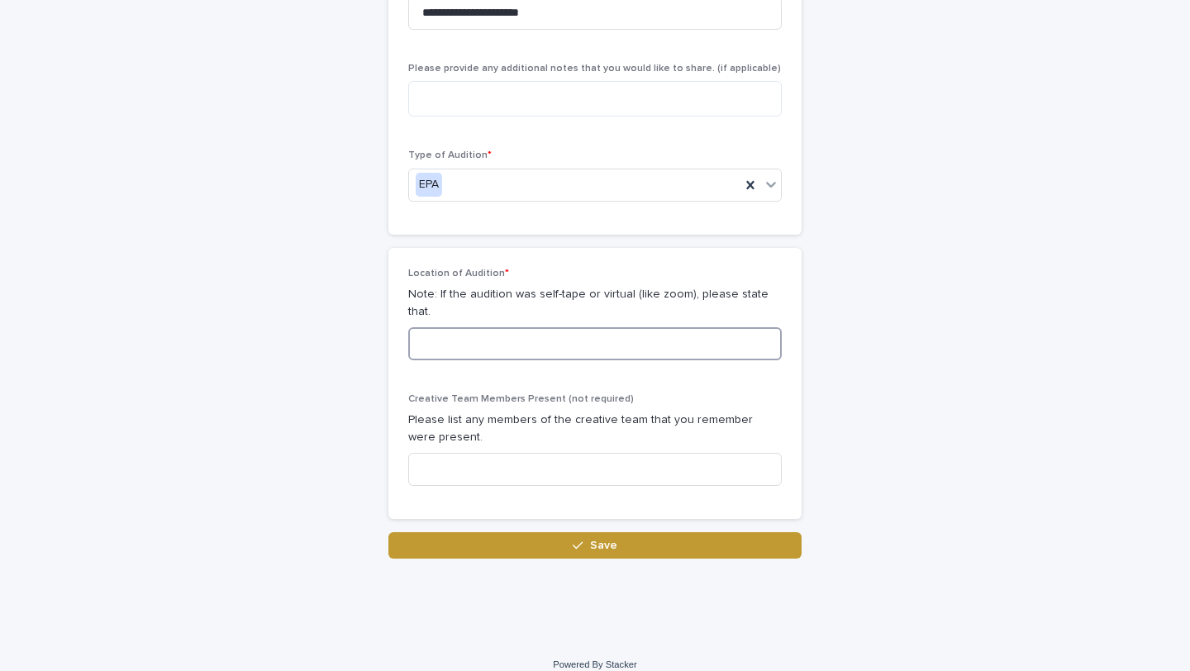
click at [483, 327] on input at bounding box center [594, 343] width 373 height 33
type input "**********"
click at [464, 453] on input at bounding box center [594, 469] width 373 height 33
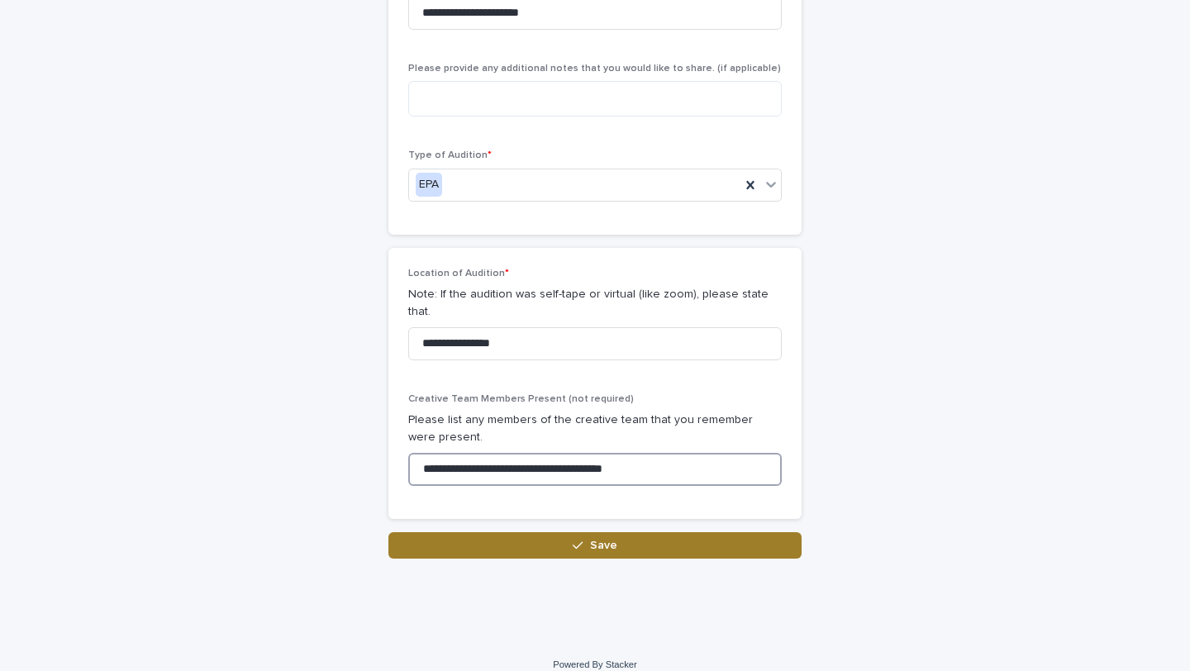
type input "**********"
click at [525, 535] on button "Save" at bounding box center [594, 545] width 413 height 26
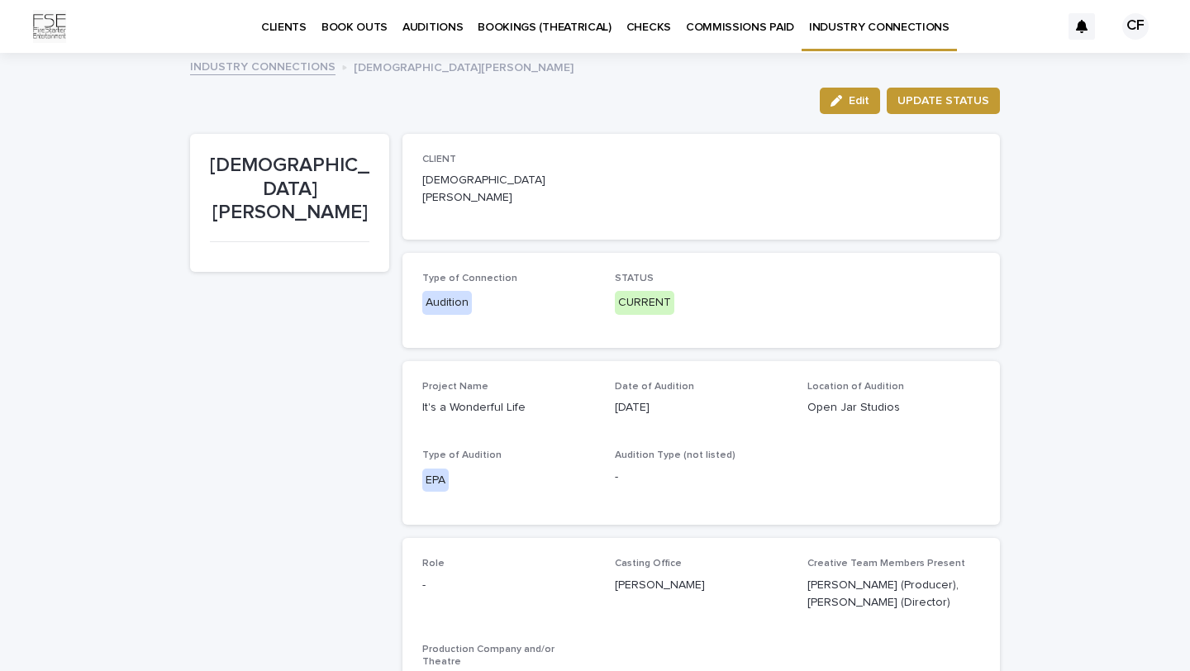
click at [512, 30] on p "BOOKINGS (THEATRICAL)" at bounding box center [545, 17] width 134 height 35
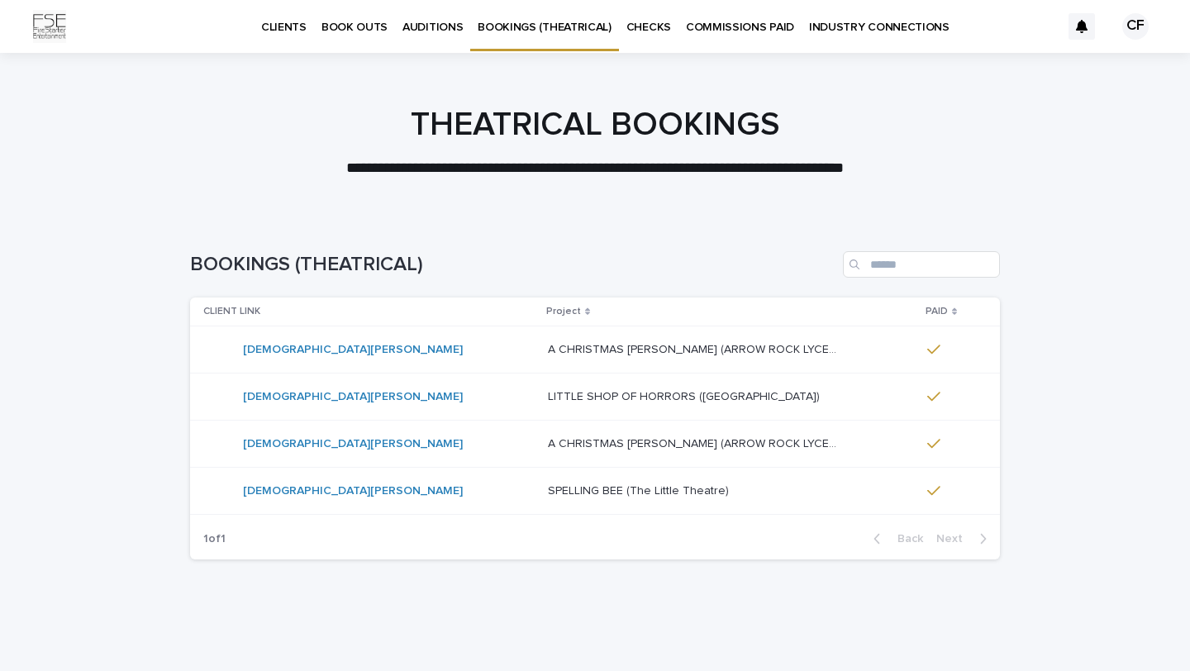
click at [640, 24] on p "CHECKS" at bounding box center [648, 17] width 45 height 35
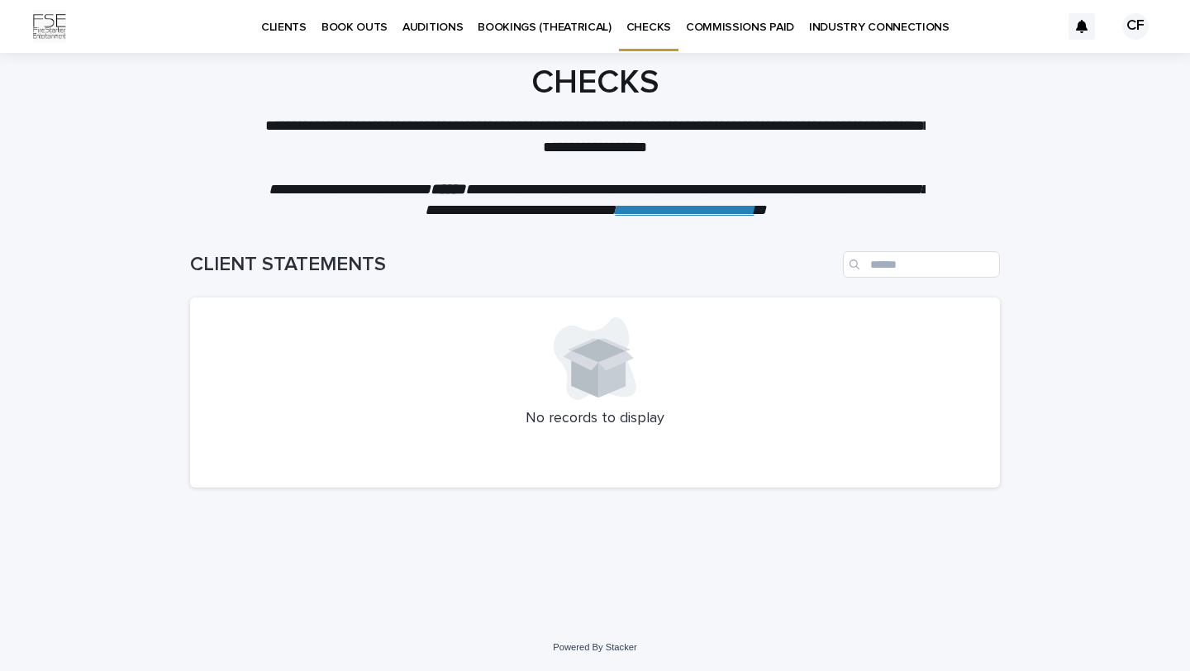
click at [421, 31] on p "AUDITIONS" at bounding box center [432, 17] width 60 height 35
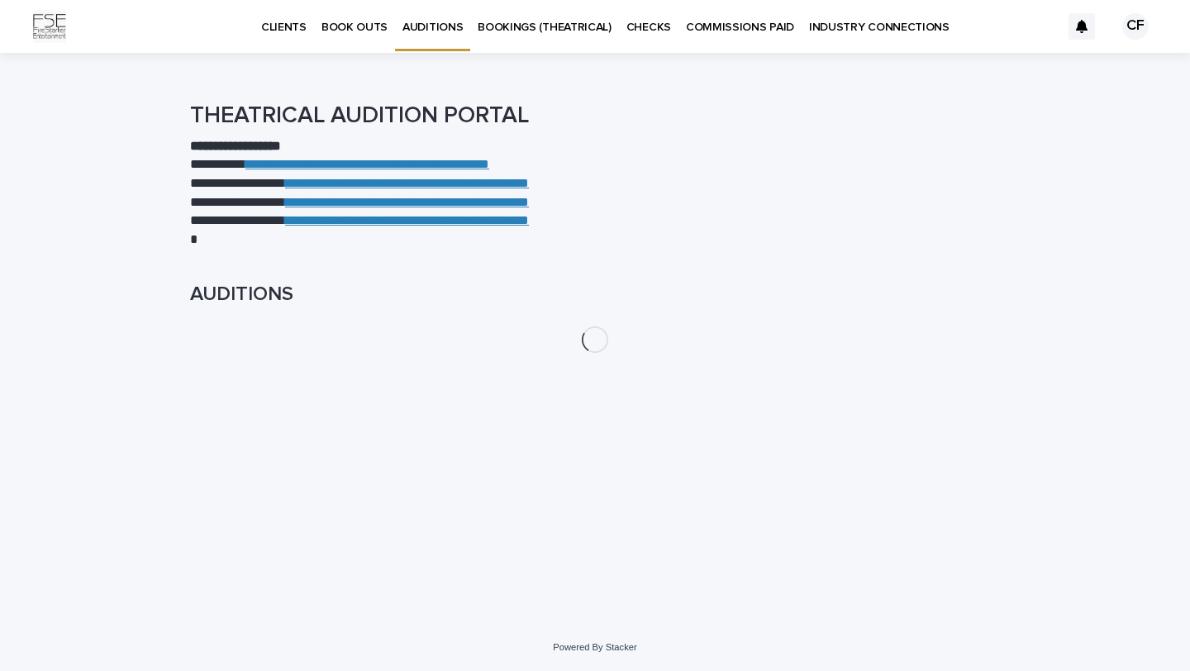
click at [287, 31] on p "CLIENTS" at bounding box center [283, 17] width 45 height 35
